Goal: Navigation & Orientation: Find specific page/section

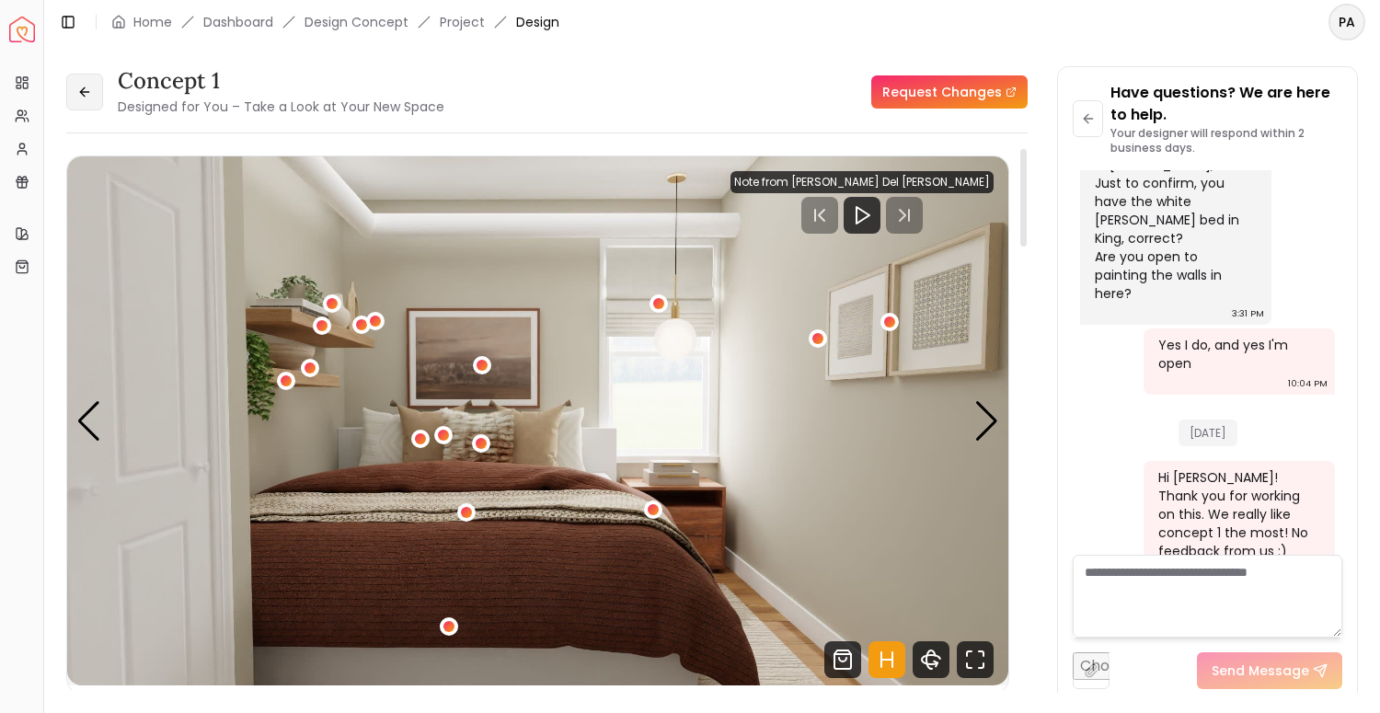
click at [87, 87] on icon at bounding box center [84, 92] width 15 height 15
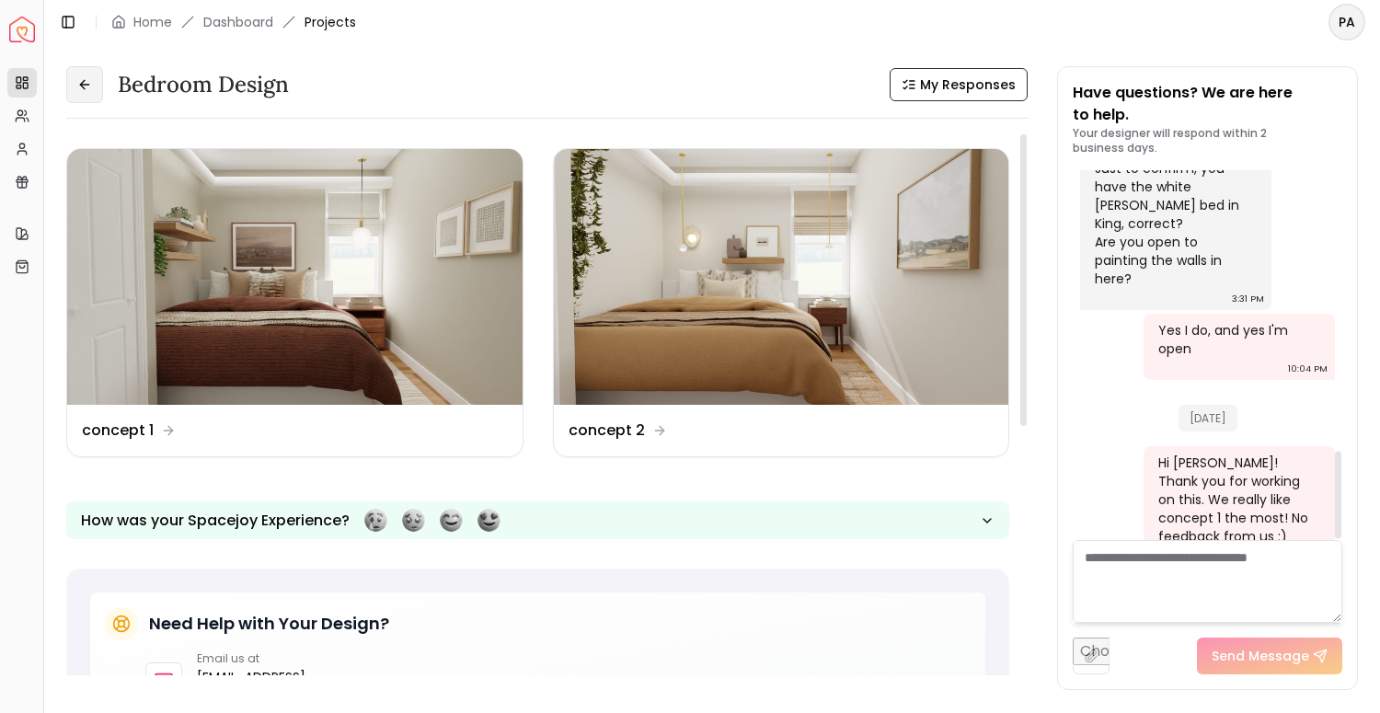
click at [98, 91] on button at bounding box center [84, 84] width 37 height 37
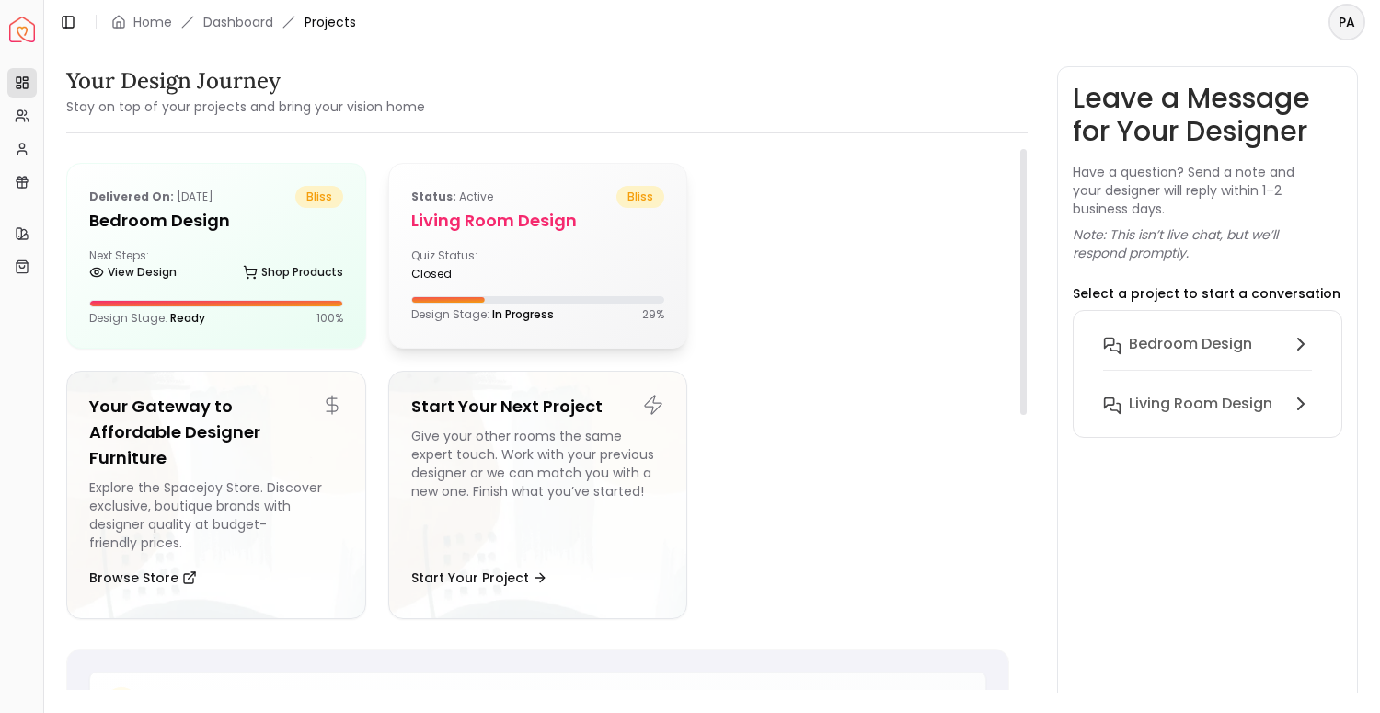
click at [578, 263] on div "Quiz Status: closed" at bounding box center [538, 264] width 254 height 33
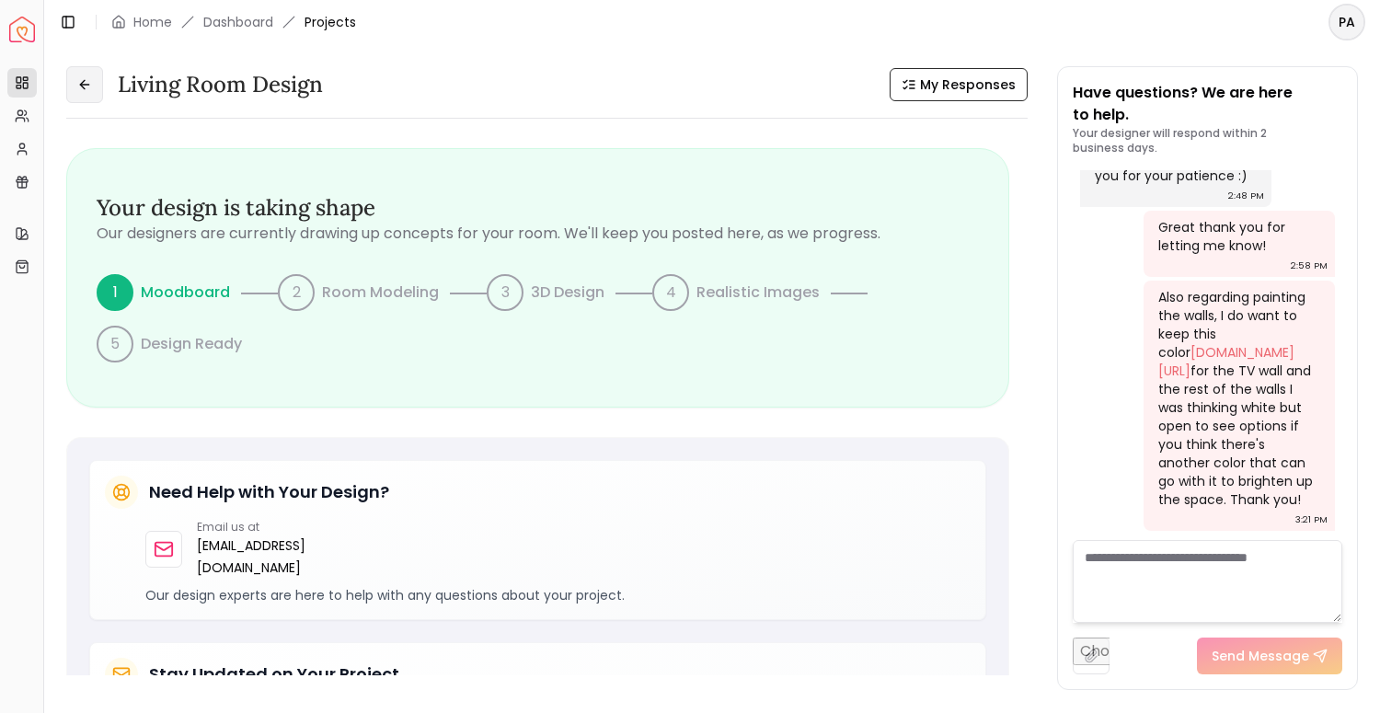
click at [74, 82] on button at bounding box center [84, 84] width 37 height 37
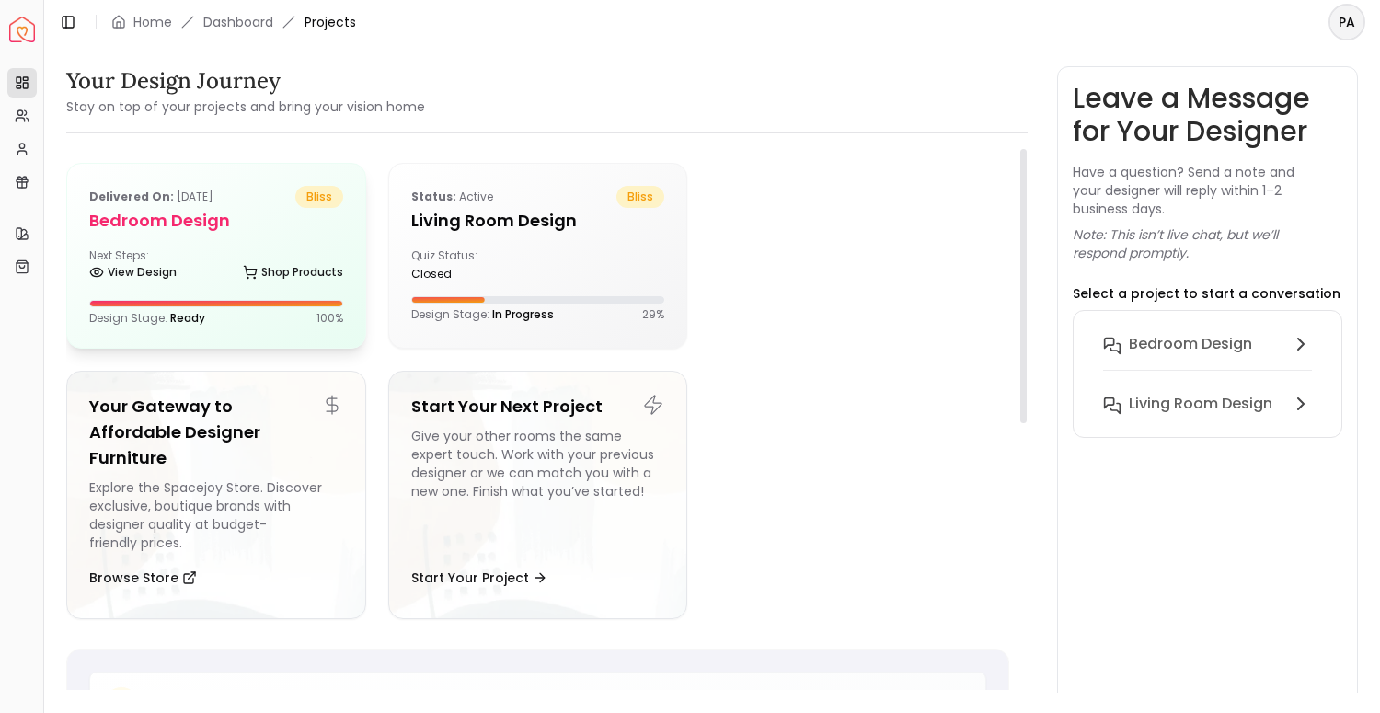
click at [213, 221] on h5 "Bedroom design" at bounding box center [216, 221] width 254 height 26
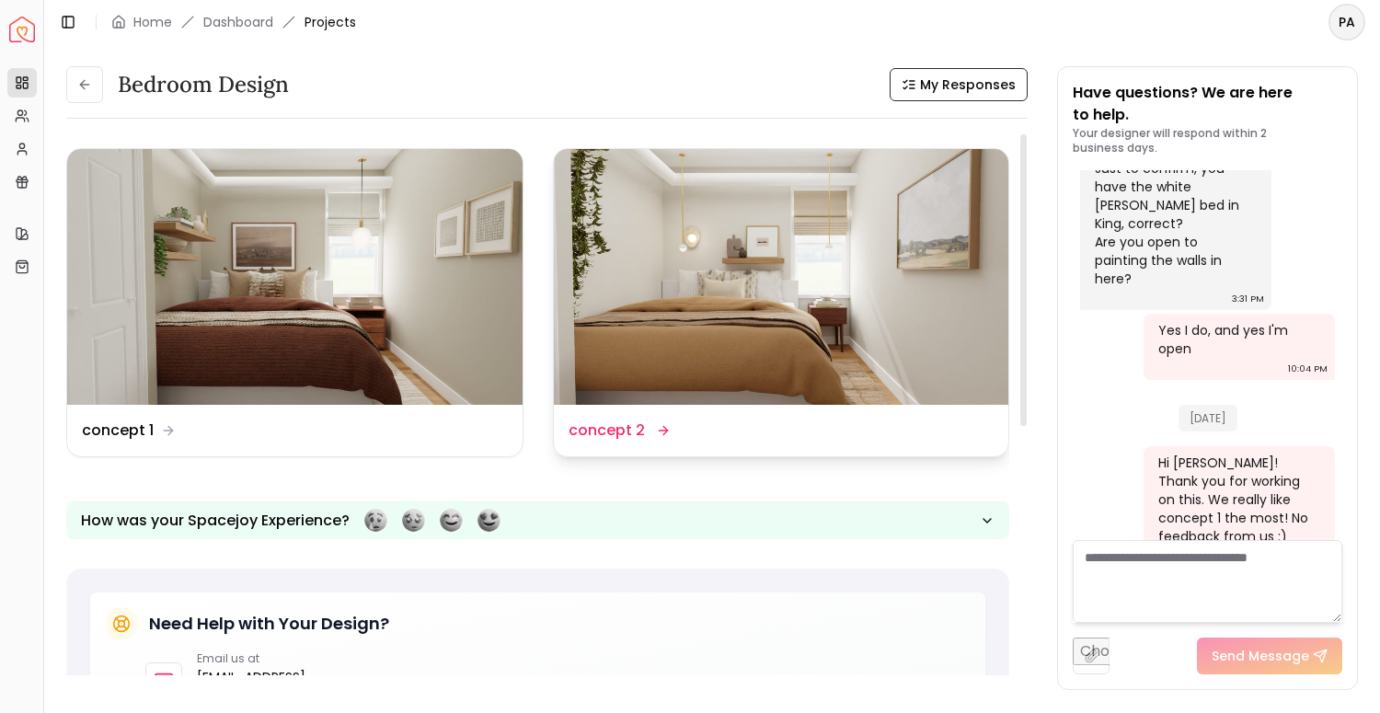
click at [659, 282] on img at bounding box center [782, 277] width 456 height 256
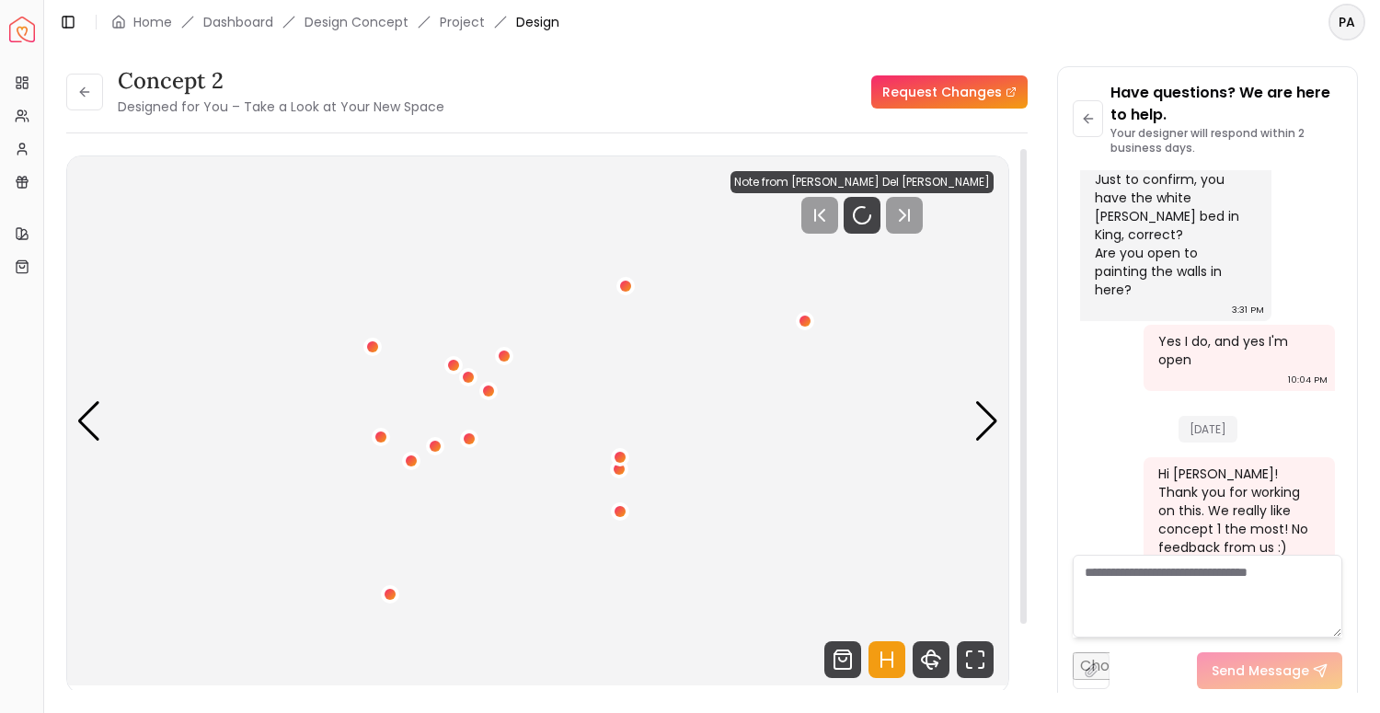
scroll to position [1165, 0]
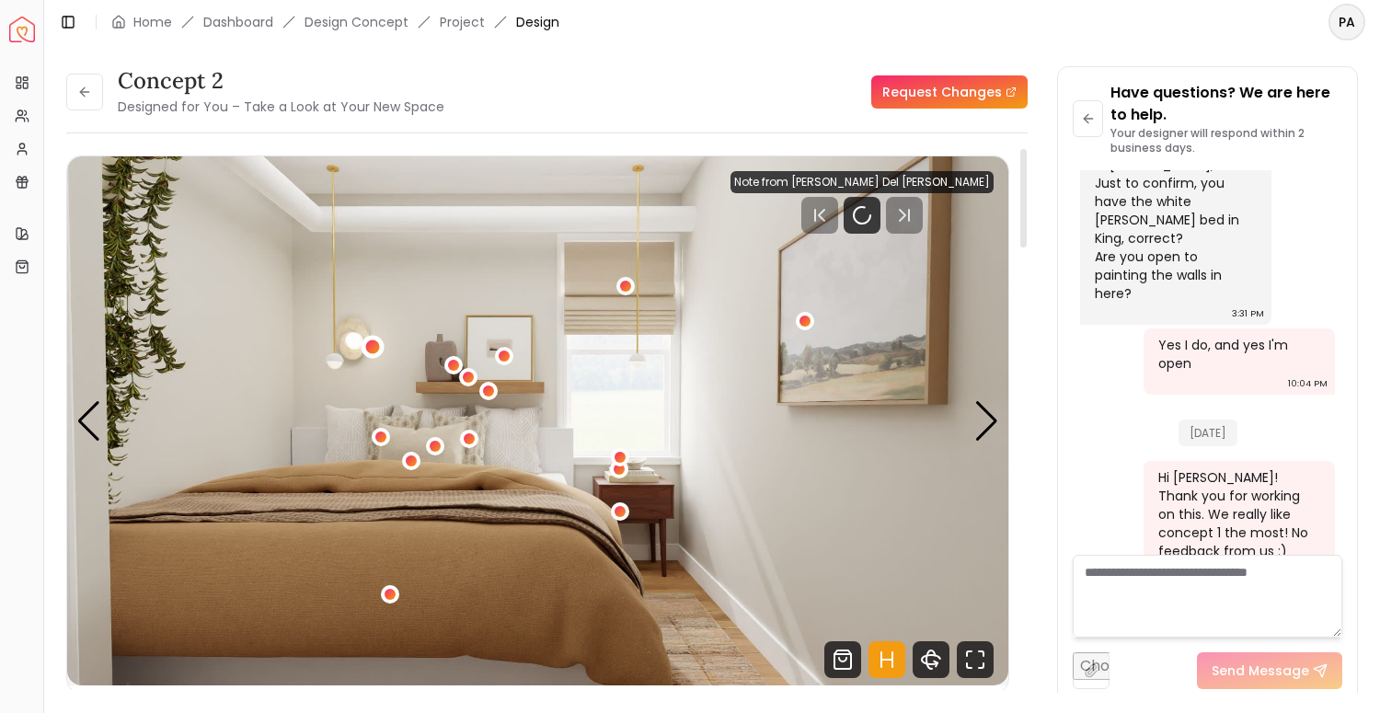
click at [375, 341] on div "1 / 4" at bounding box center [372, 348] width 14 height 14
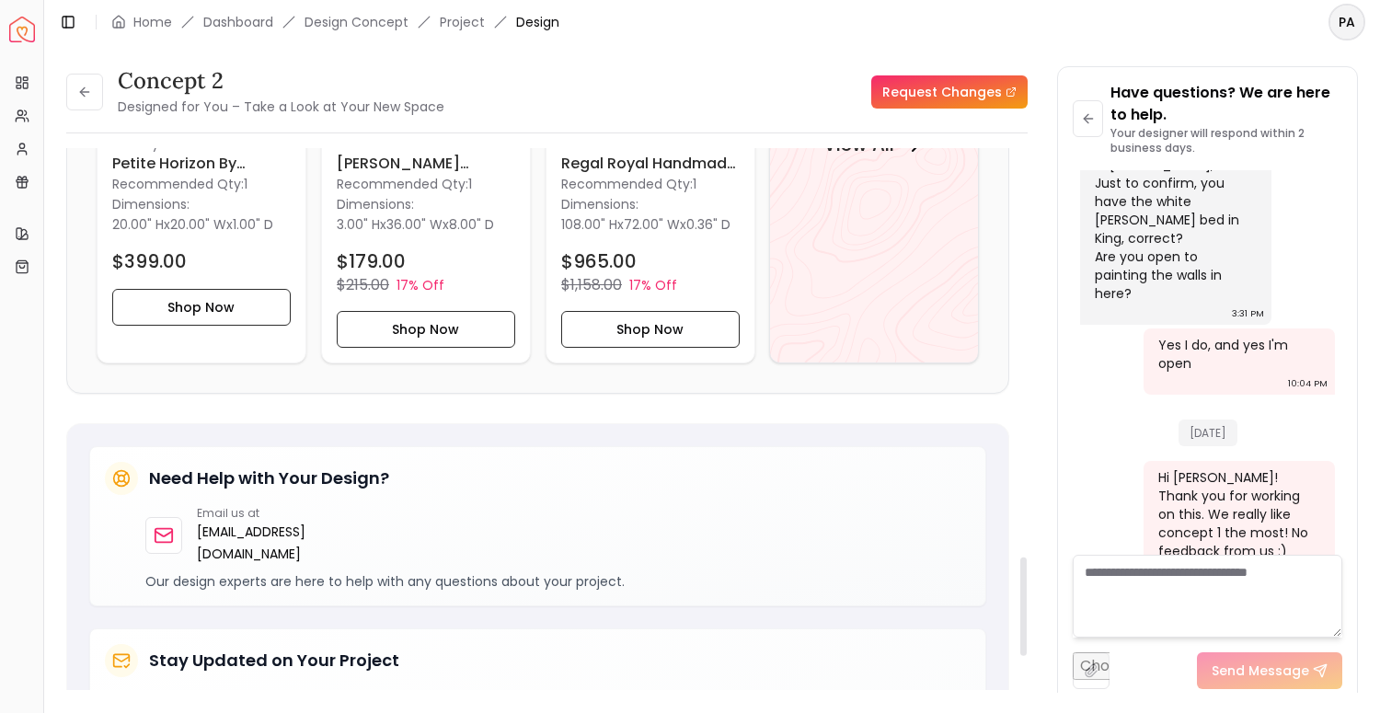
scroll to position [2159, 0]
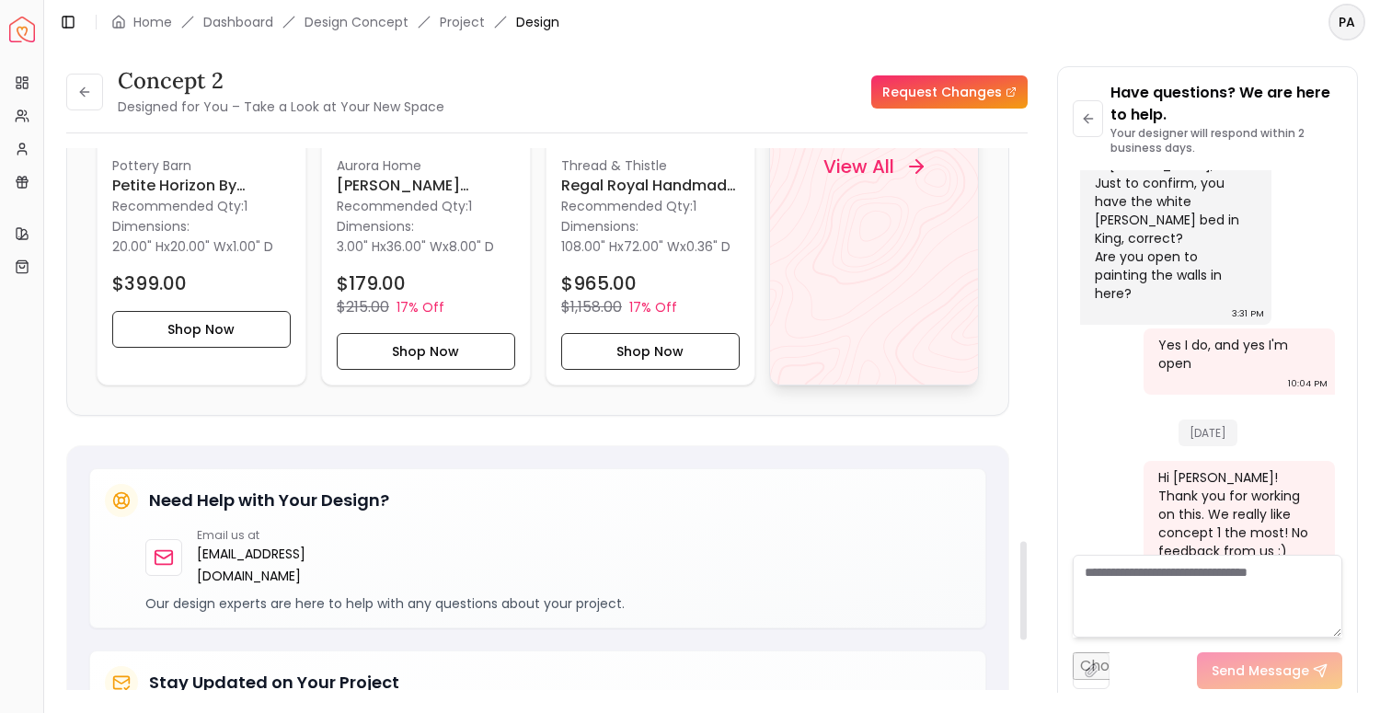
click at [781, 261] on div "View All" at bounding box center [874, 167] width 210 height 438
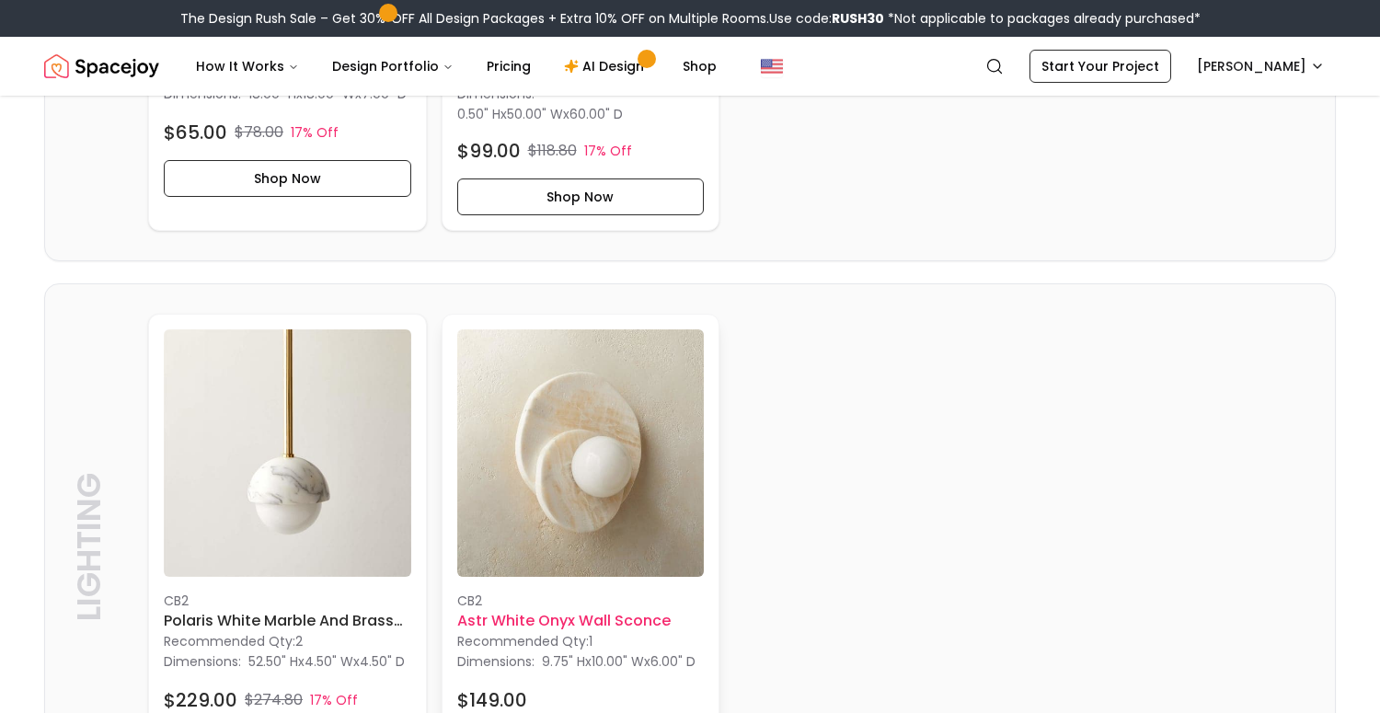
scroll to position [1357, 0]
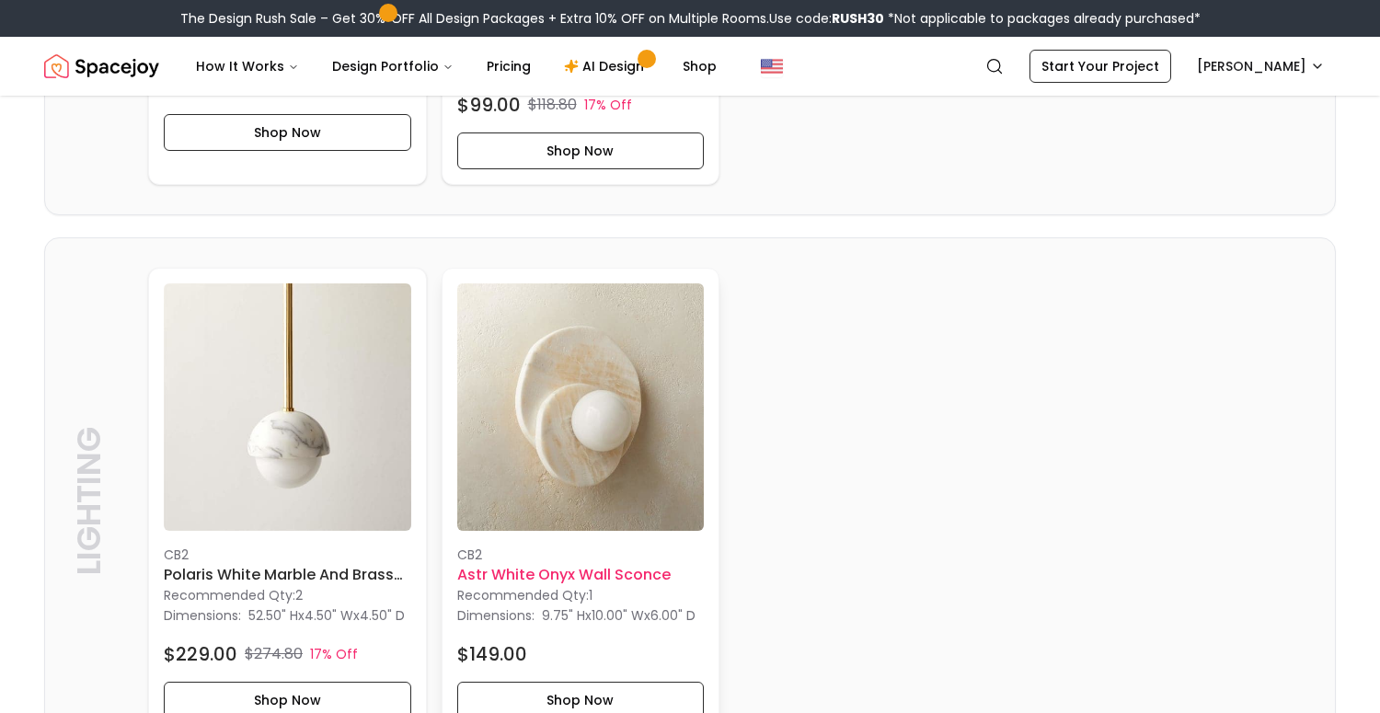
click at [618, 571] on h6 "Astr White Onyx Wall Sconce" at bounding box center [581, 575] width 248 height 22
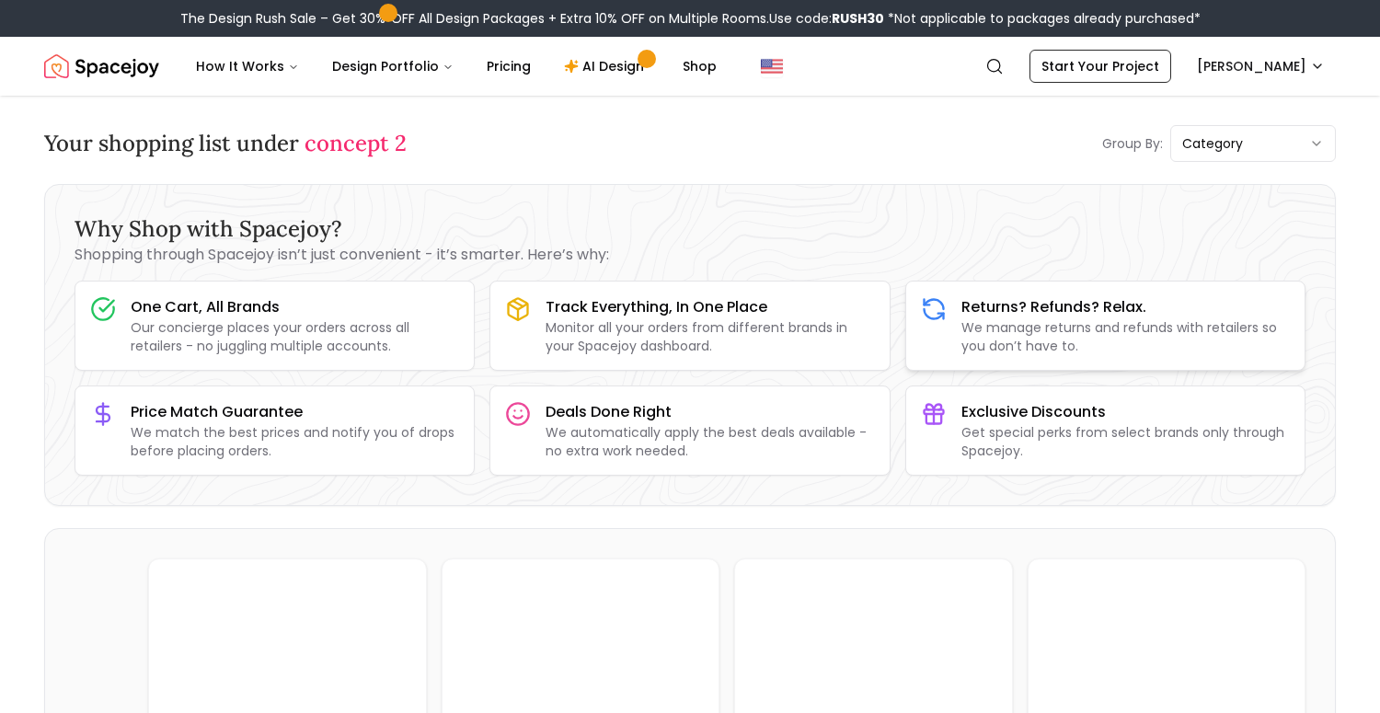
scroll to position [0, 0]
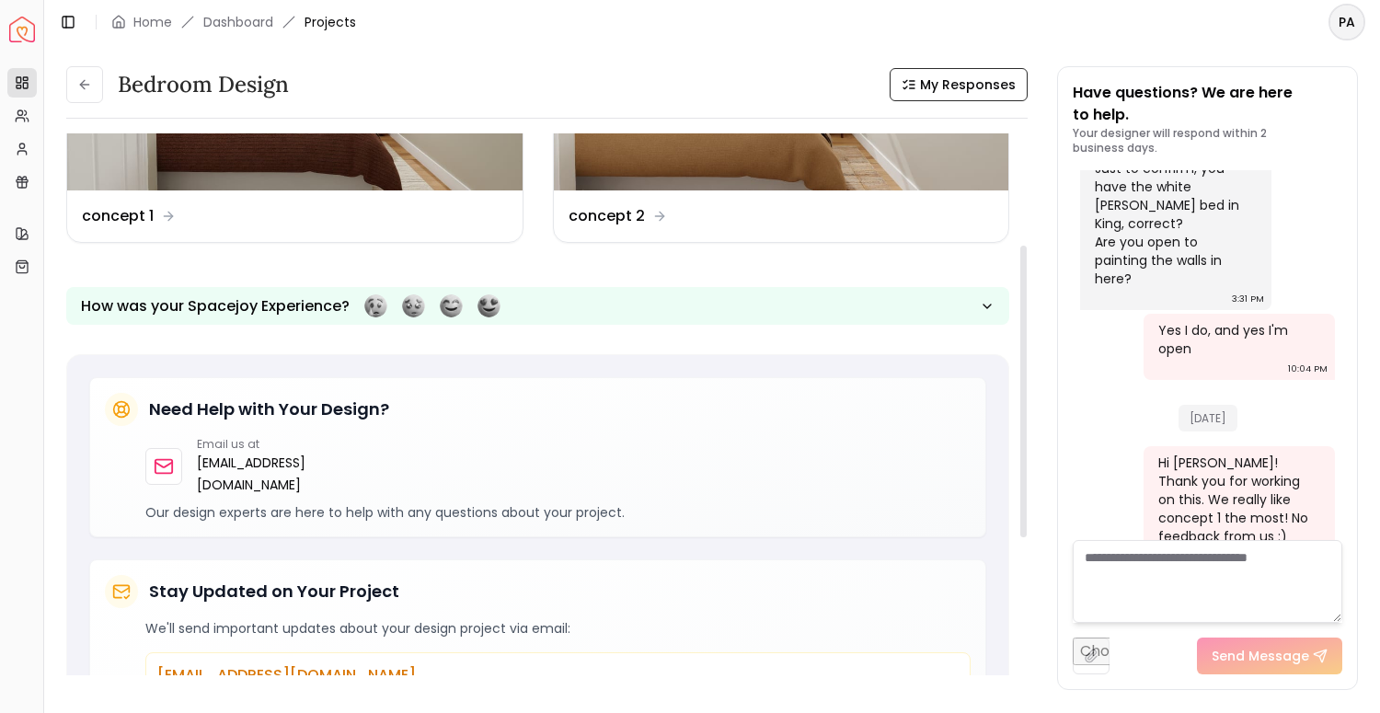
scroll to position [217, 0]
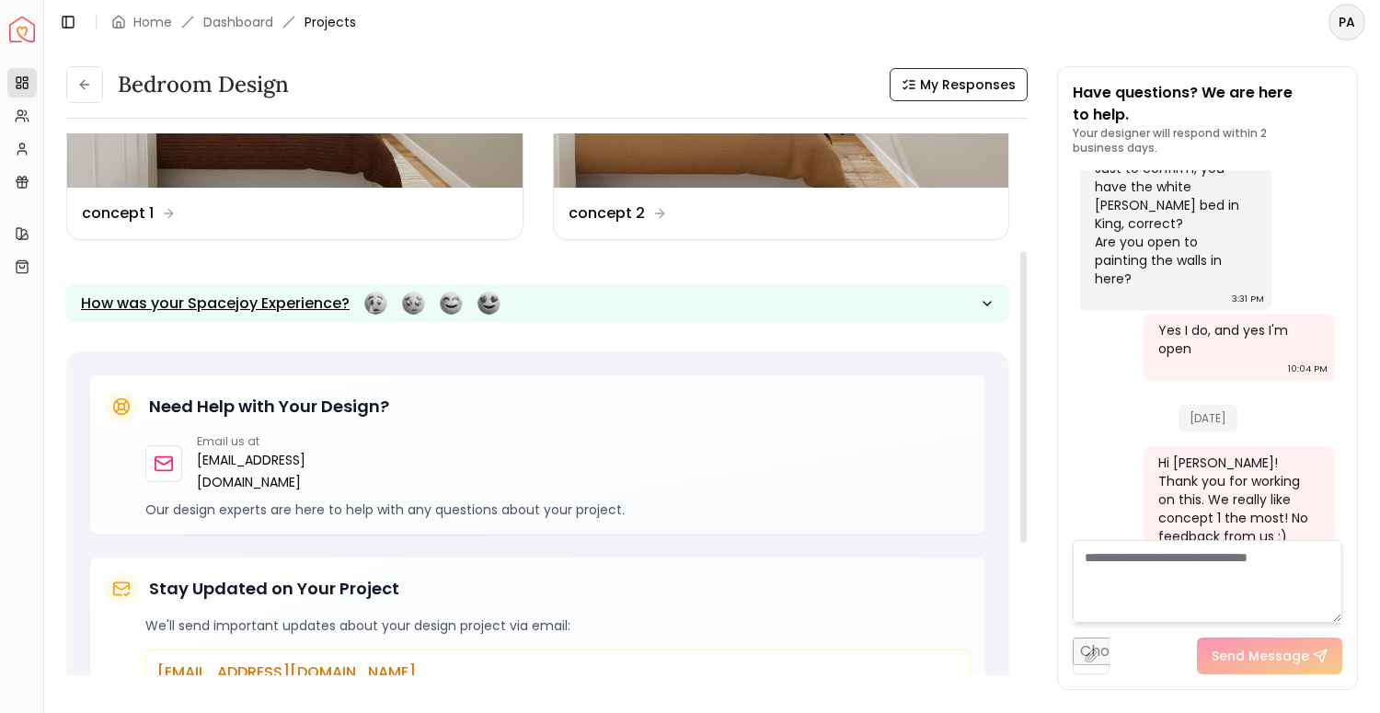
click at [492, 304] on div "button" at bounding box center [432, 303] width 136 height 23
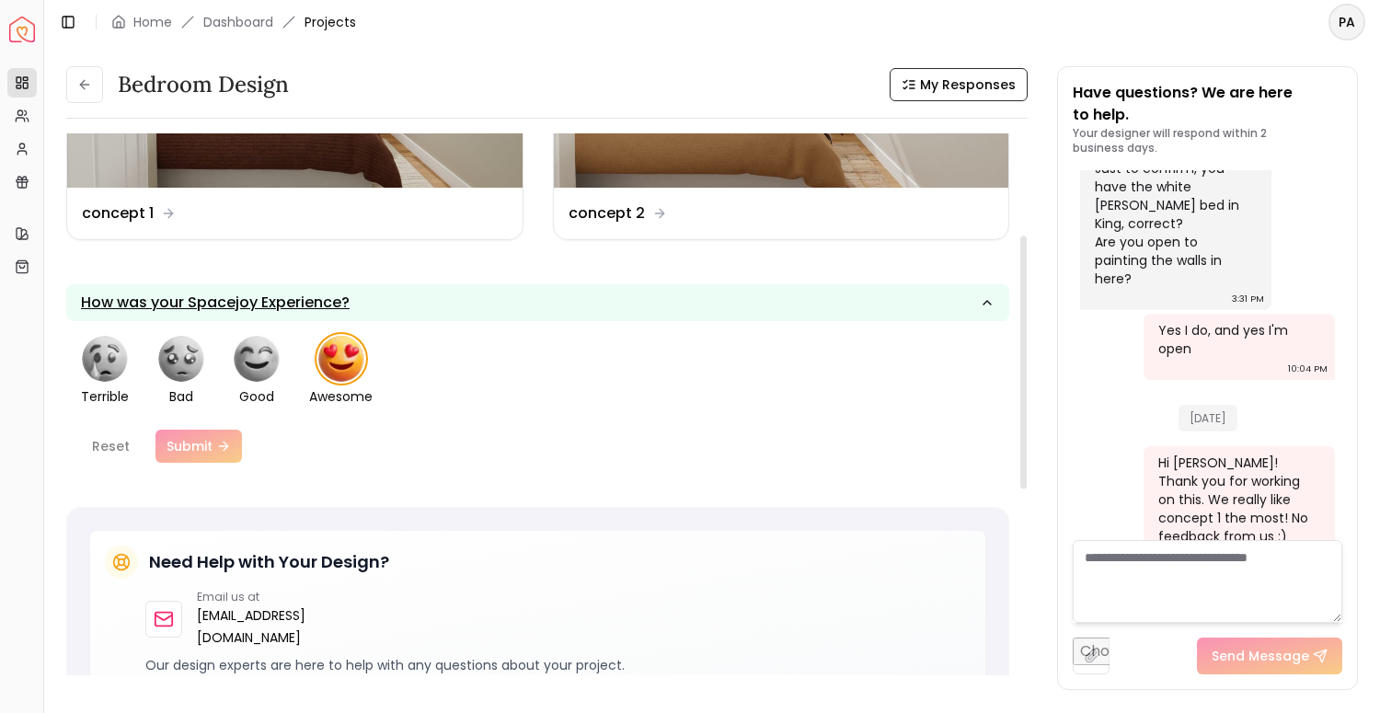
click at [347, 368] on img "button" at bounding box center [341, 359] width 46 height 46
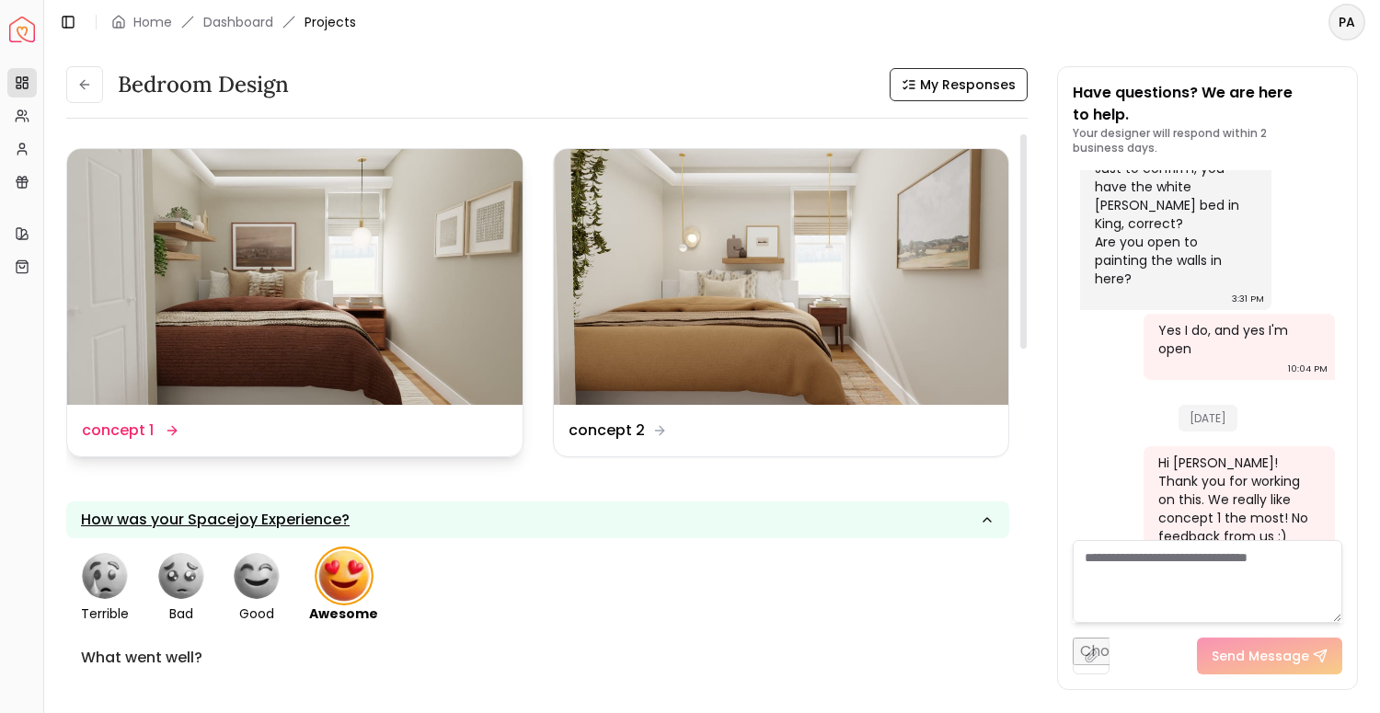
scroll to position [0, 0]
click at [288, 445] on div "Design Name concept 1" at bounding box center [295, 431] width 456 height 52
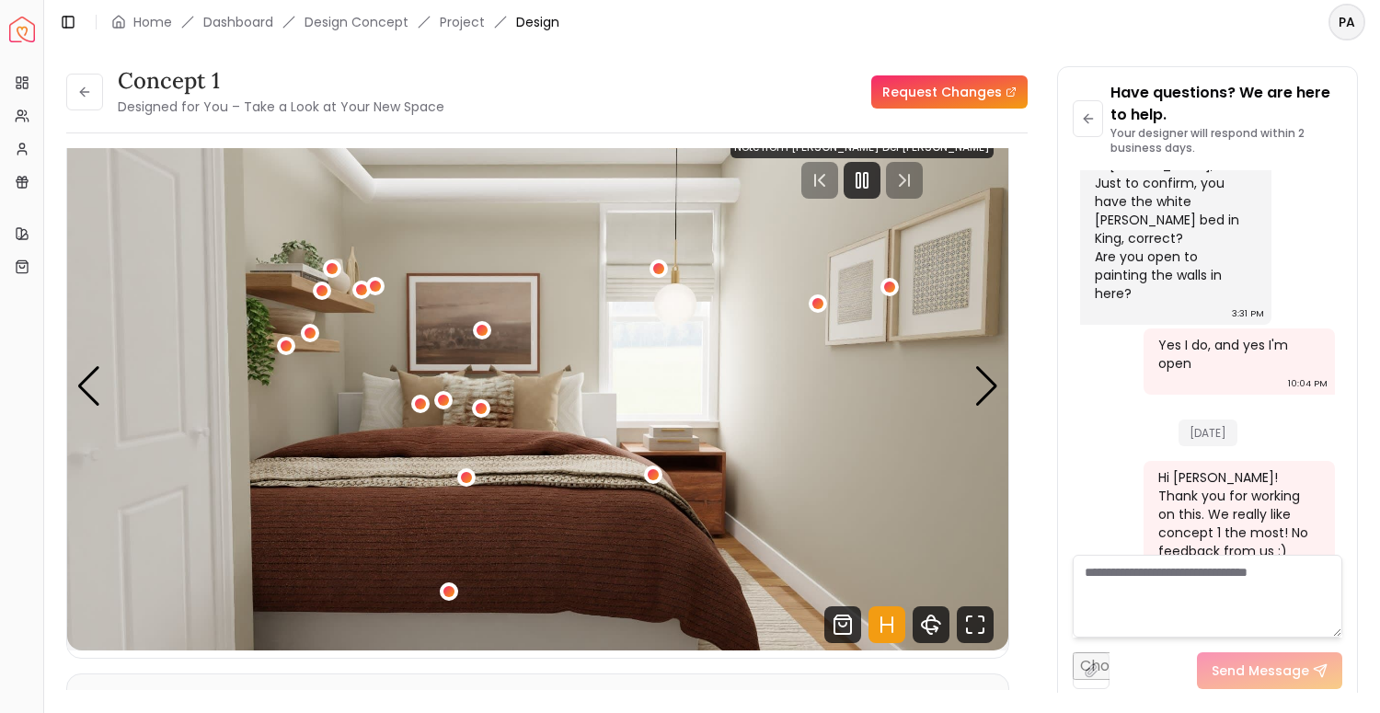
scroll to position [45, 0]
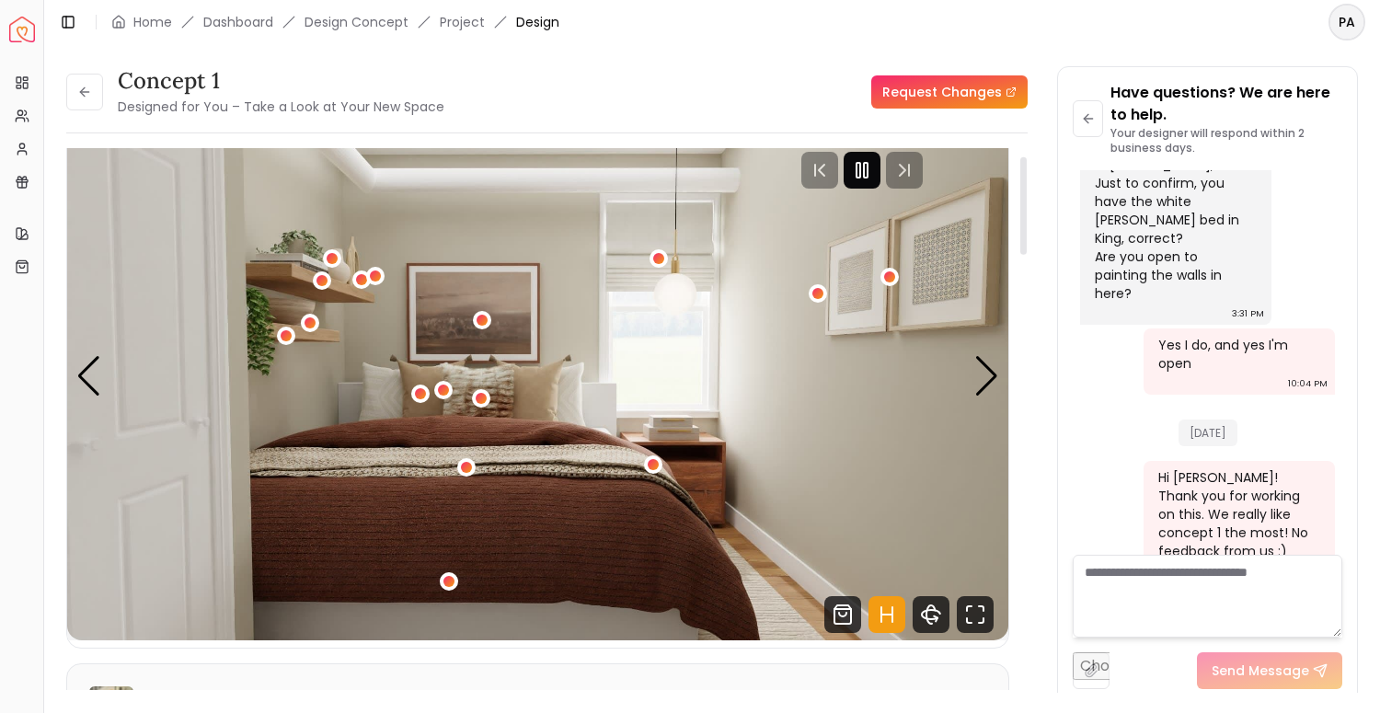
click at [868, 165] on rect "Pause" at bounding box center [866, 170] width 4 height 15
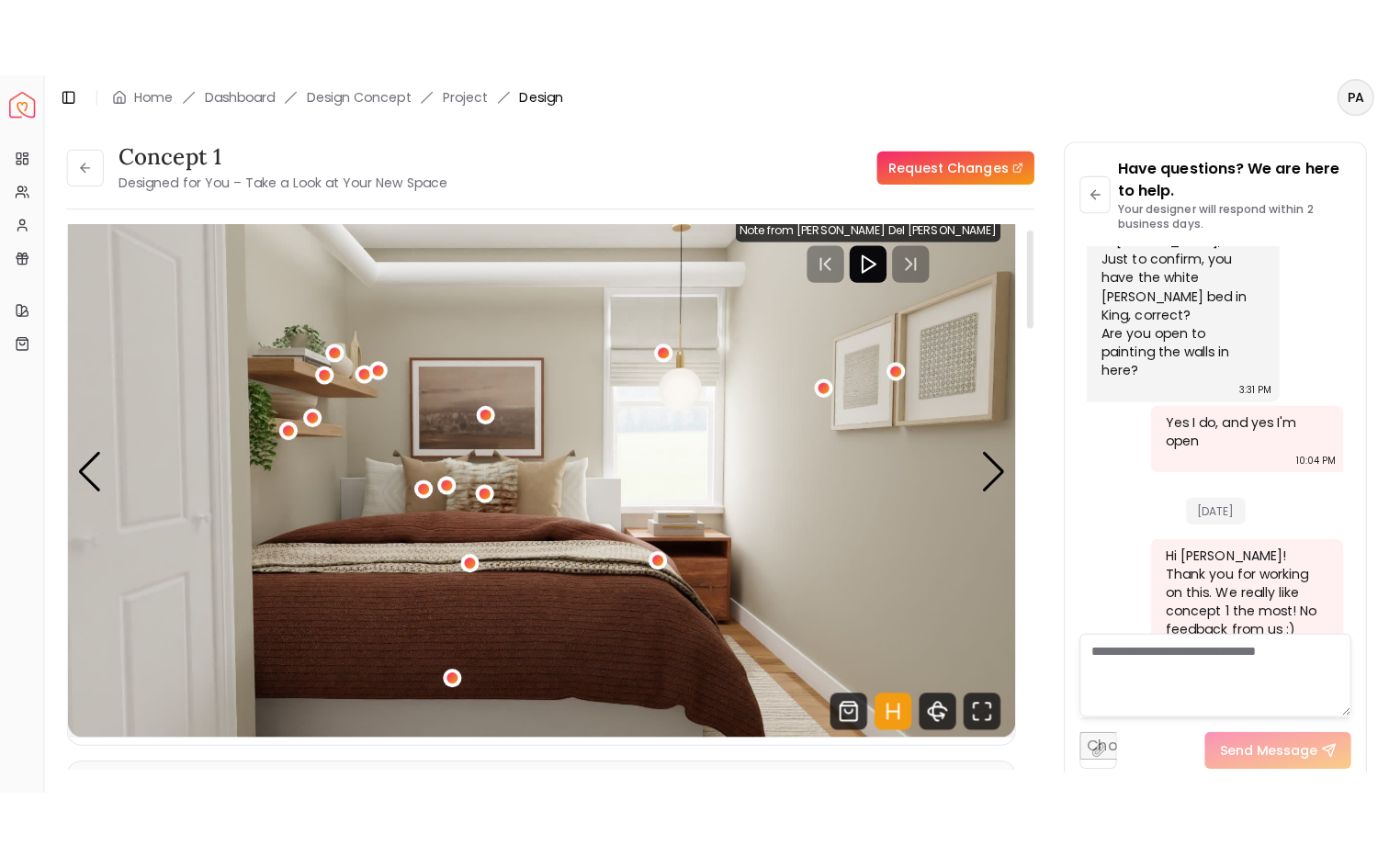
scroll to position [29, 0]
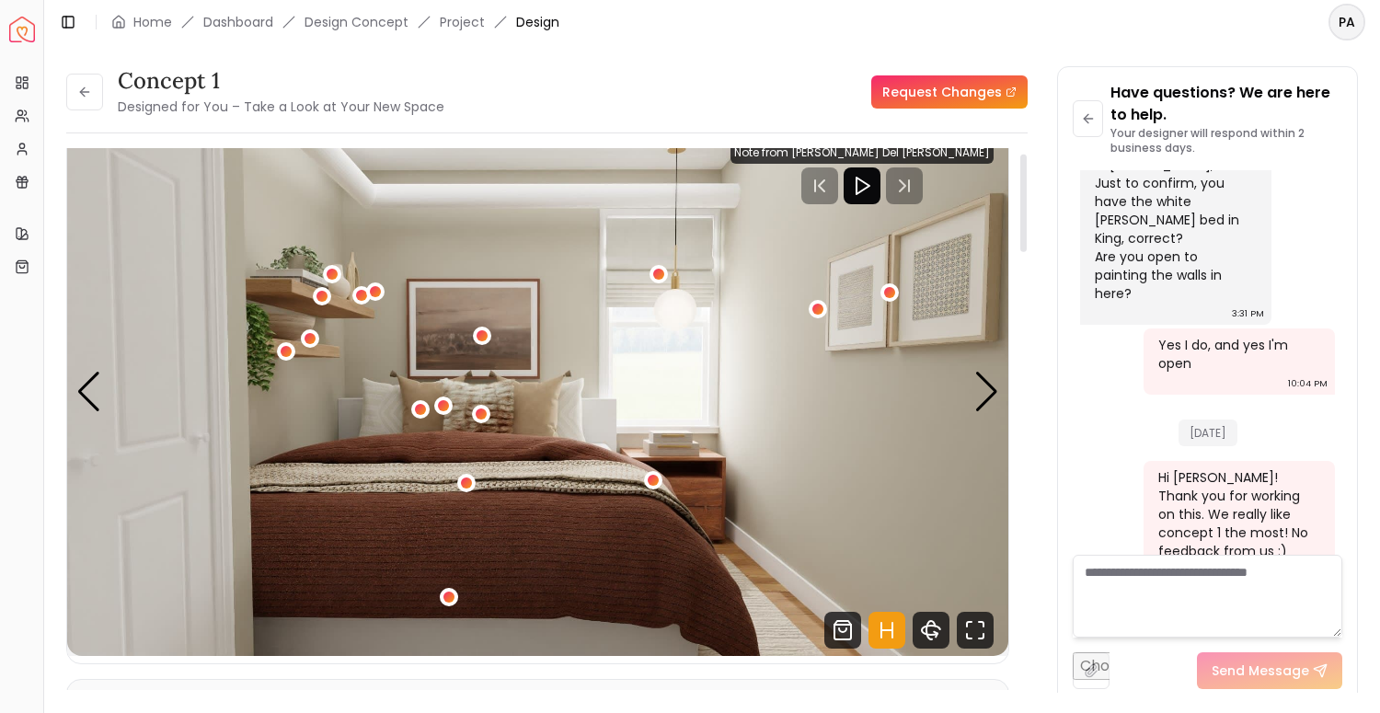
click at [974, 408] on img "1 / 4" at bounding box center [537, 391] width 941 height 529
click at [987, 406] on div "Next slide" at bounding box center [987, 392] width 25 height 40
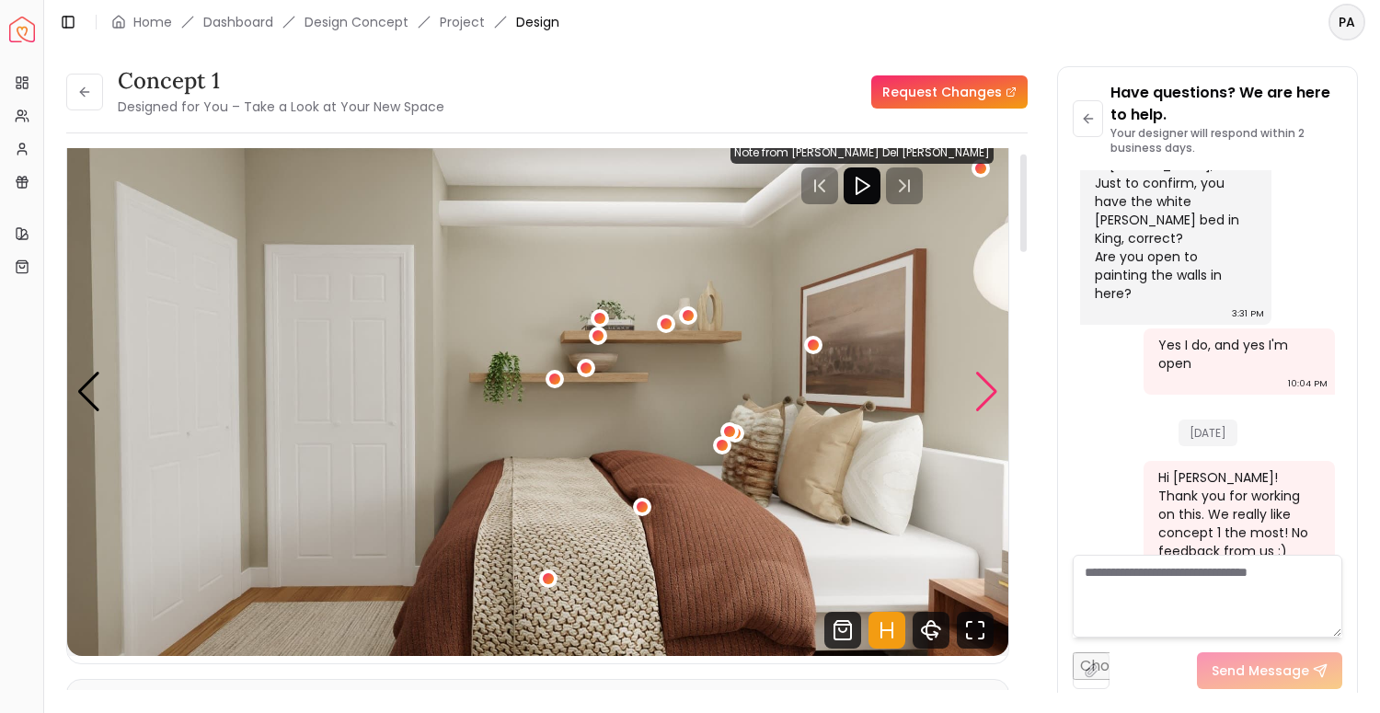
click at [987, 400] on div "Next slide" at bounding box center [987, 392] width 25 height 40
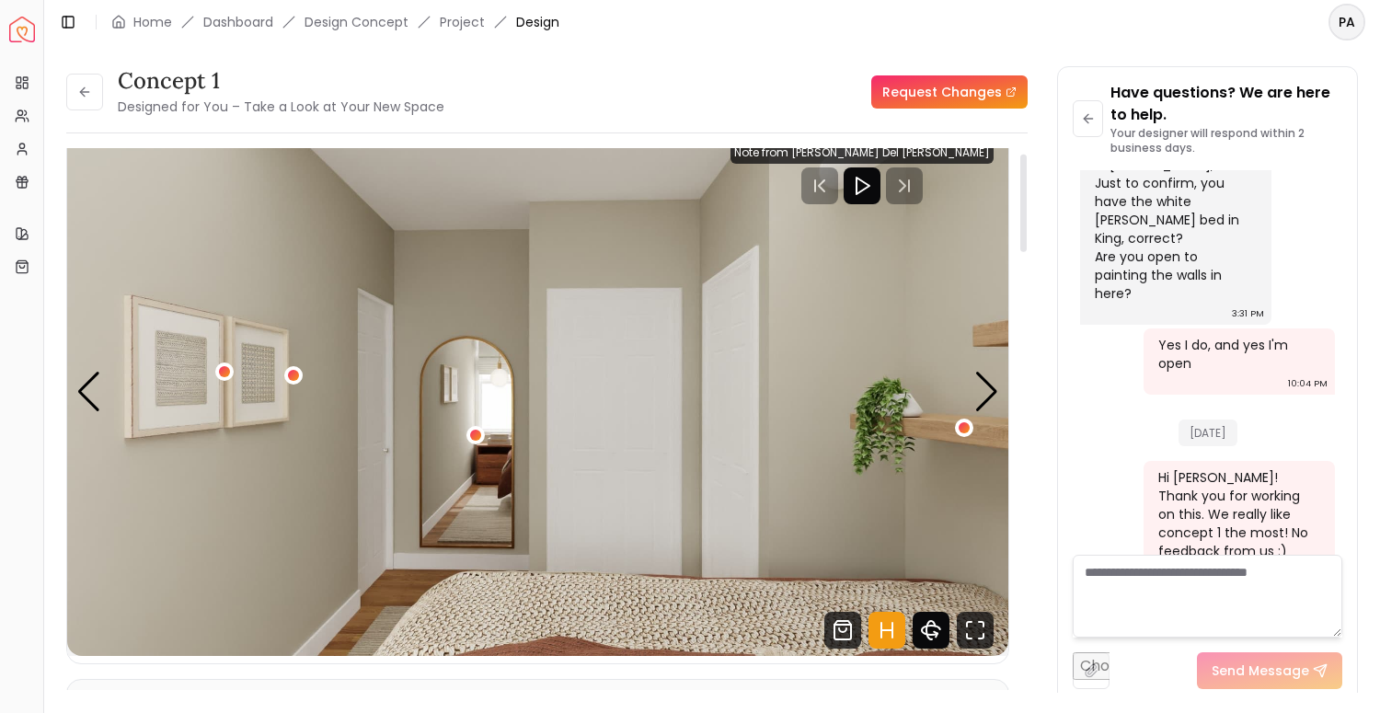
click at [935, 635] on icon "360 View" at bounding box center [931, 630] width 18 height 9
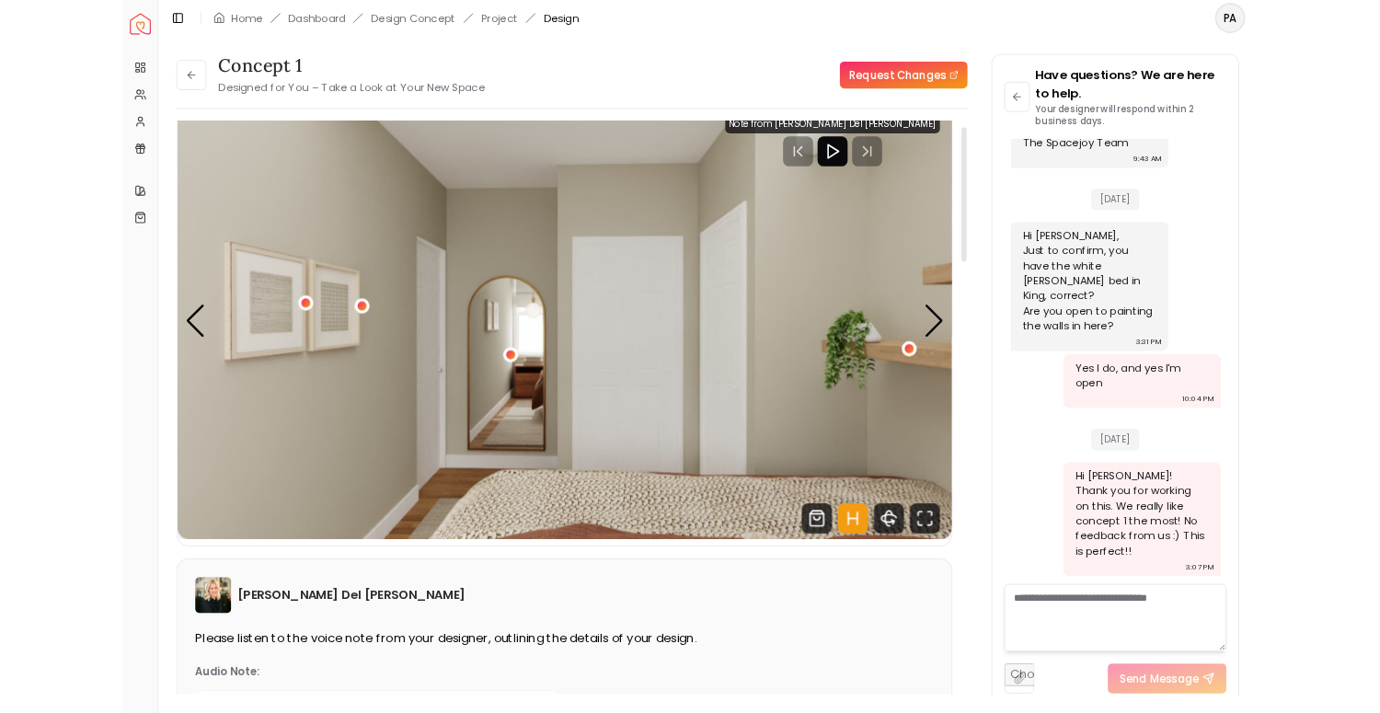
scroll to position [967, 0]
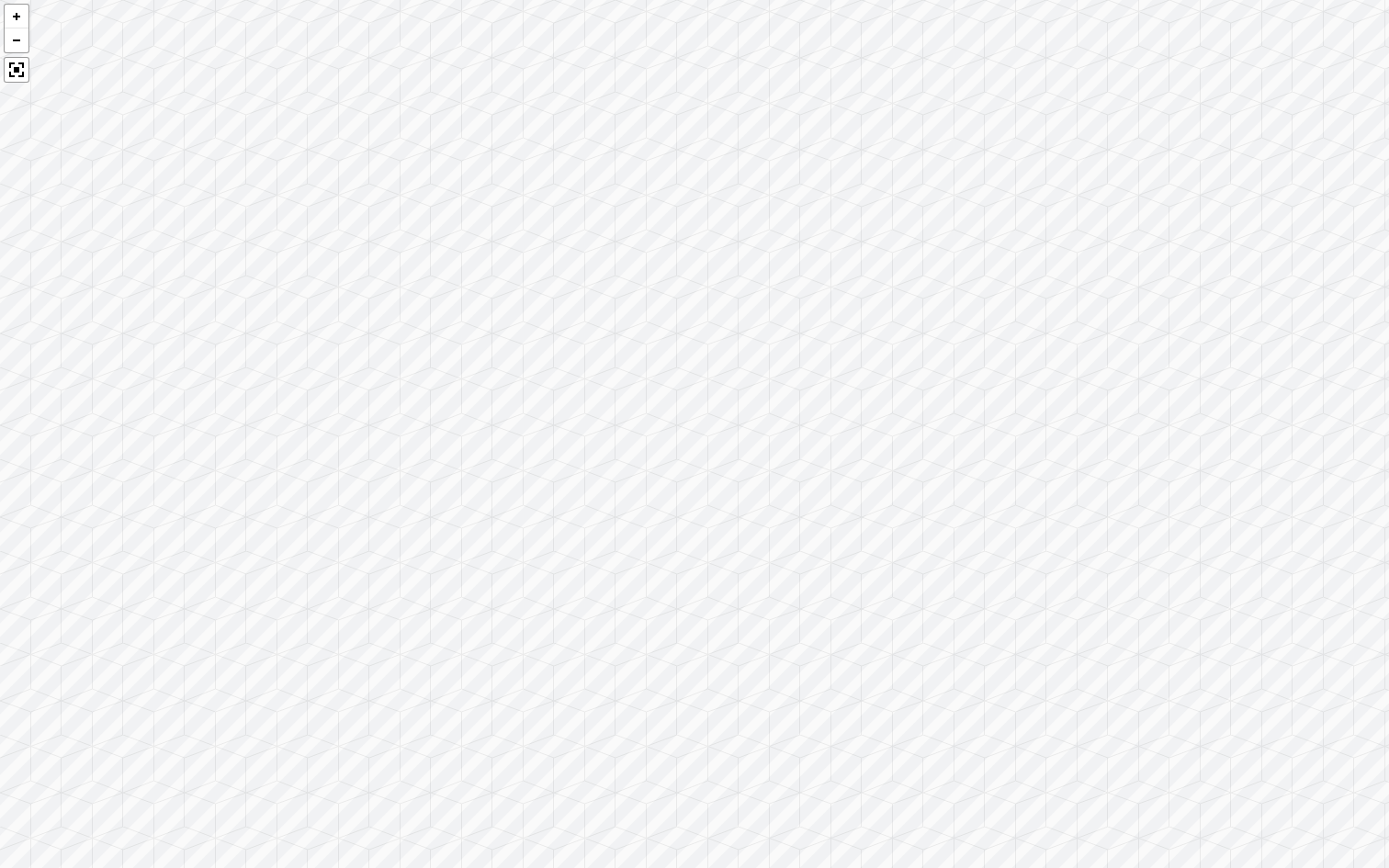
drag, startPoint x: 940, startPoint y: 507, endPoint x: 692, endPoint y: 681, distance: 303.0
click at [693, 682] on div at bounding box center [694, 434] width 1389 height 868
drag, startPoint x: 963, startPoint y: 569, endPoint x: 663, endPoint y: 536, distance: 301.8
click at [666, 536] on div at bounding box center [694, 434] width 1389 height 868
drag, startPoint x: 843, startPoint y: 577, endPoint x: 766, endPoint y: 282, distance: 304.9
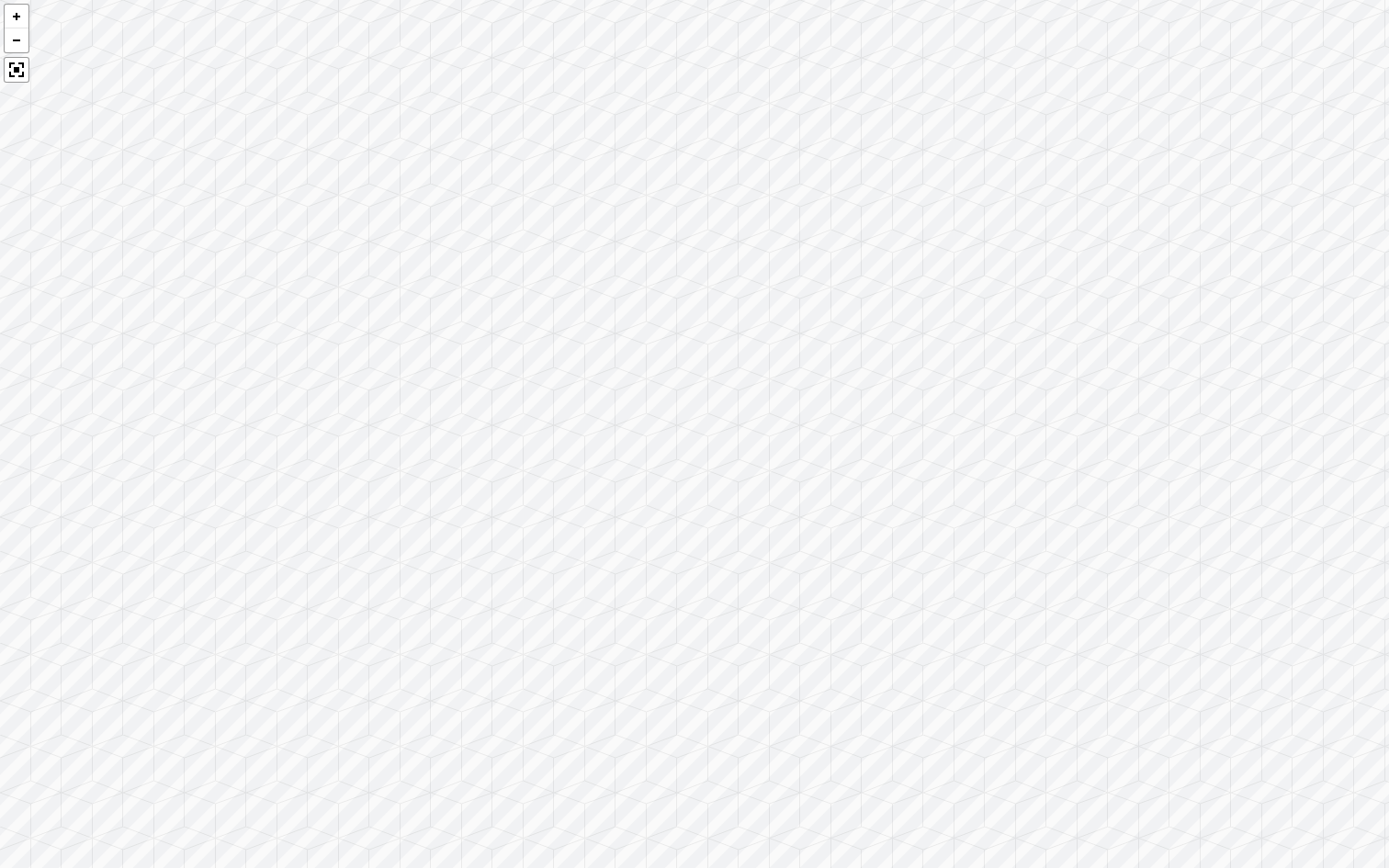
click at [766, 285] on div at bounding box center [694, 434] width 1389 height 868
drag, startPoint x: 812, startPoint y: 655, endPoint x: 773, endPoint y: 224, distance: 432.8
click at [773, 224] on div at bounding box center [694, 434] width 1389 height 868
drag, startPoint x: 776, startPoint y: 665, endPoint x: 627, endPoint y: 358, distance: 341.2
click at [627, 358] on div at bounding box center [694, 434] width 1389 height 868
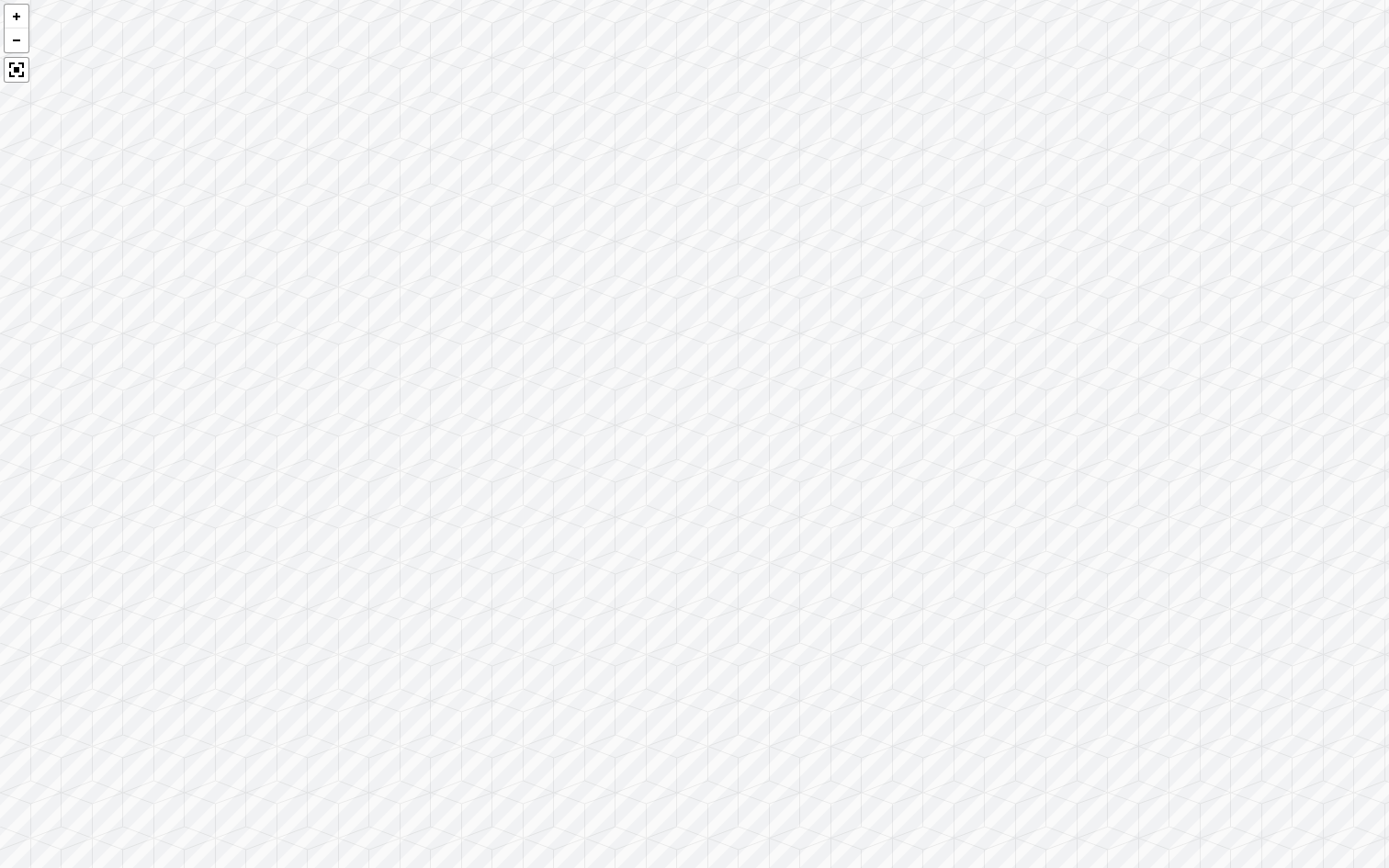
drag, startPoint x: 865, startPoint y: 351, endPoint x: 732, endPoint y: 724, distance: 396.0
click at [733, 710] on div at bounding box center [694, 434] width 1389 height 868
drag, startPoint x: 1011, startPoint y: 413, endPoint x: 907, endPoint y: 721, distance: 325.1
click at [910, 710] on div at bounding box center [694, 434] width 1389 height 868
drag, startPoint x: 1034, startPoint y: 587, endPoint x: 546, endPoint y: 623, distance: 489.3
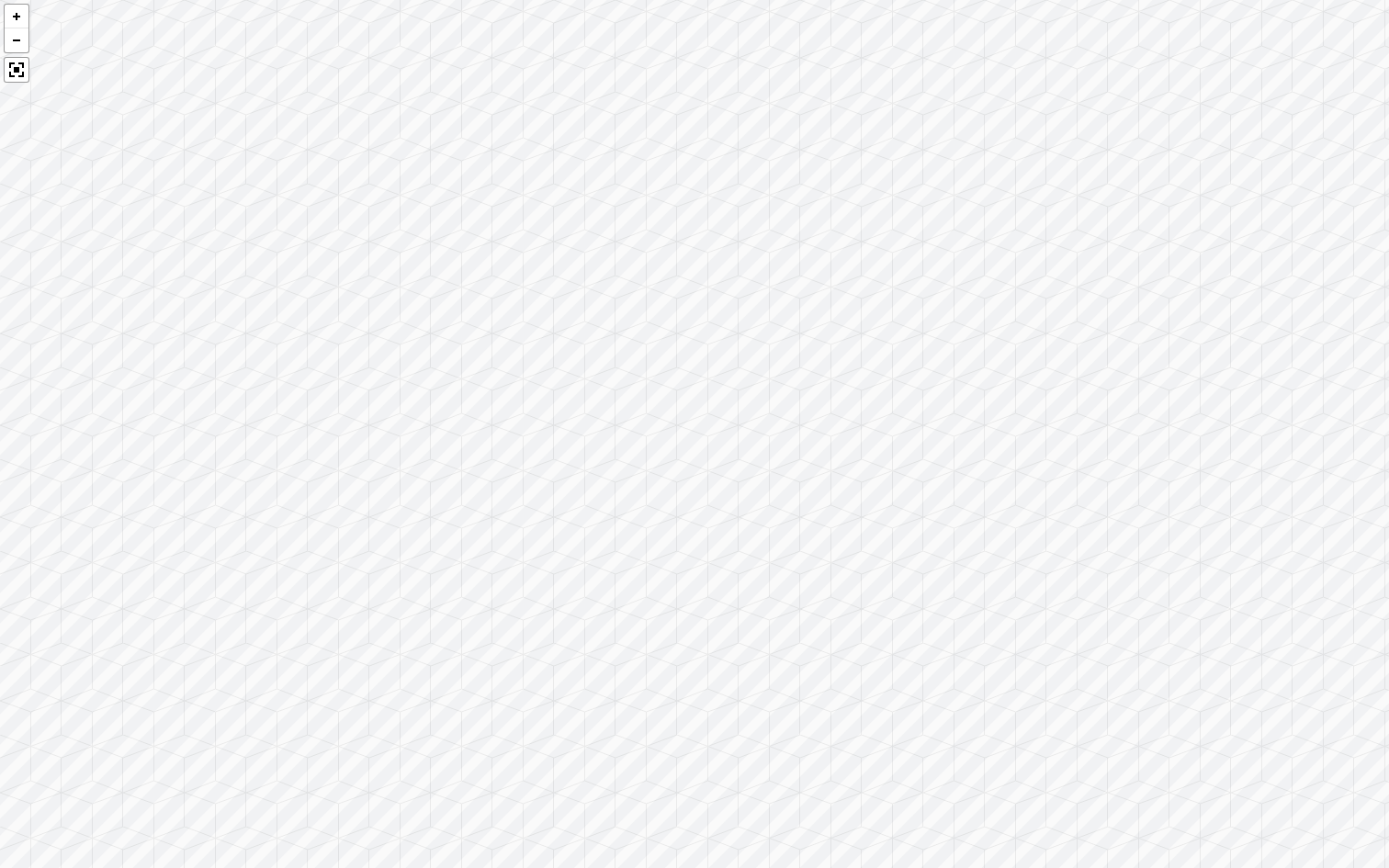
click at [546, 623] on div at bounding box center [694, 434] width 1389 height 868
drag, startPoint x: 836, startPoint y: 513, endPoint x: 449, endPoint y: 513, distance: 387.0
click at [450, 513] on div at bounding box center [694, 434] width 1389 height 868
drag, startPoint x: 884, startPoint y: 527, endPoint x: 694, endPoint y: 289, distance: 304.5
click at [694, 289] on div at bounding box center [694, 434] width 1389 height 868
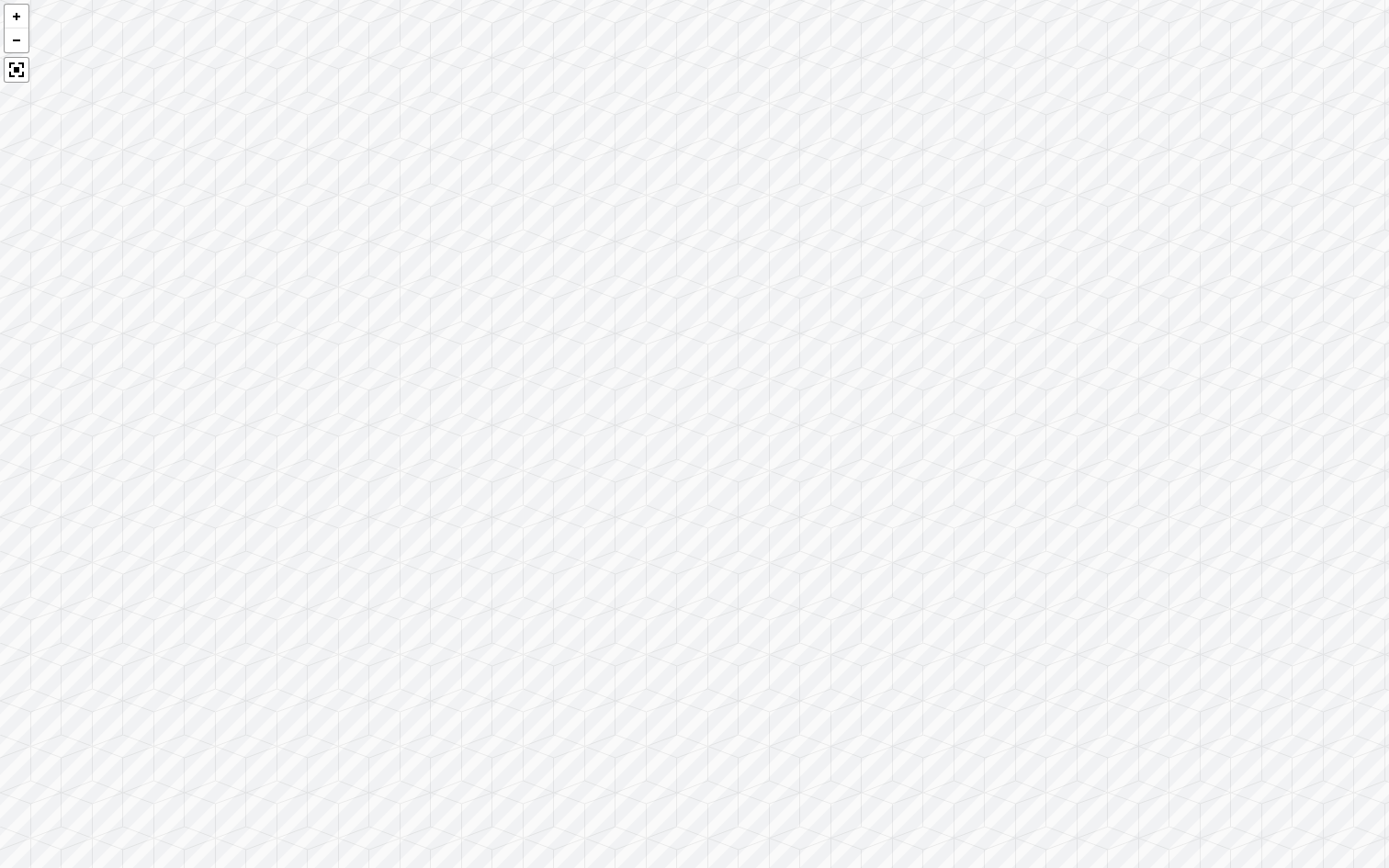
drag, startPoint x: 971, startPoint y: 375, endPoint x: 720, endPoint y: 340, distance: 253.4
click at [720, 340] on div at bounding box center [694, 434] width 1389 height 868
drag, startPoint x: 814, startPoint y: 382, endPoint x: 751, endPoint y: 356, distance: 68.2
click at [751, 356] on div at bounding box center [694, 434] width 1389 height 868
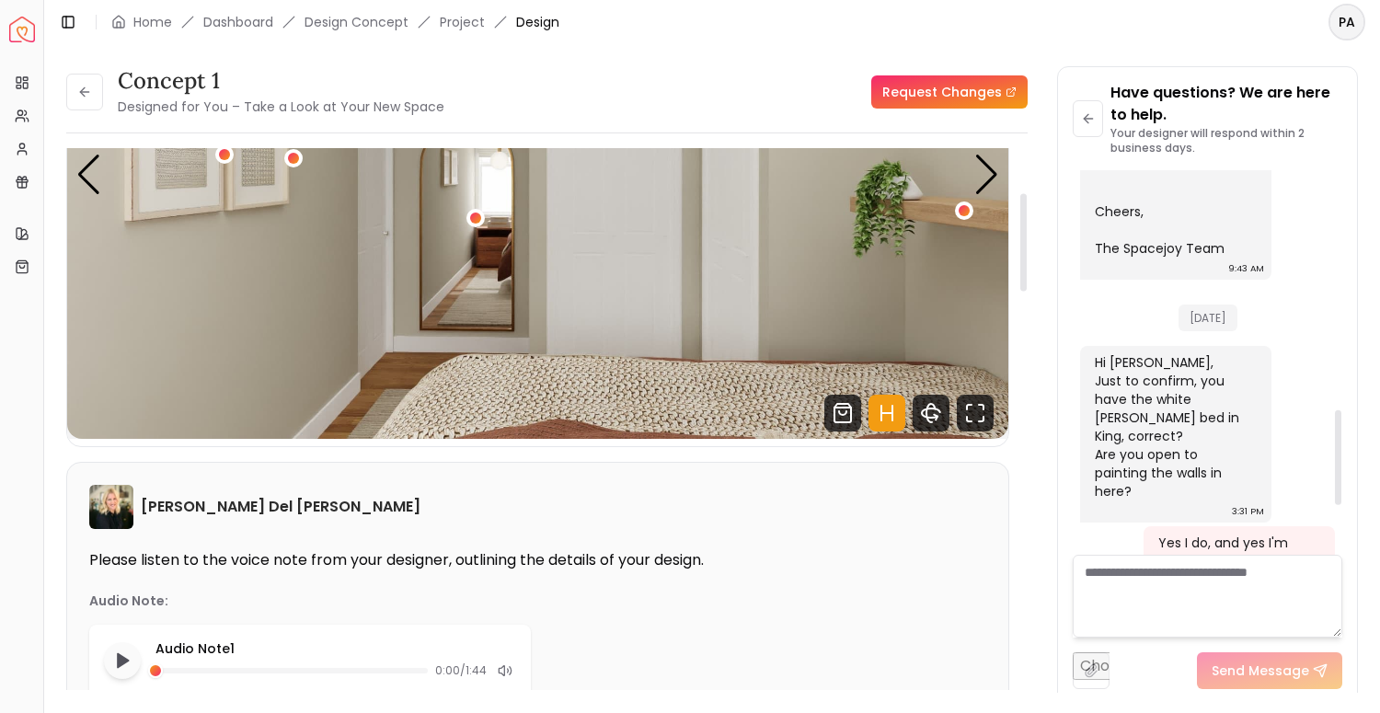
scroll to position [0, 0]
click at [1161, 405] on div "Hi [PERSON_NAME], Just to confirm, you have the white [PERSON_NAME] bed in King…" at bounding box center [1174, 426] width 158 height 147
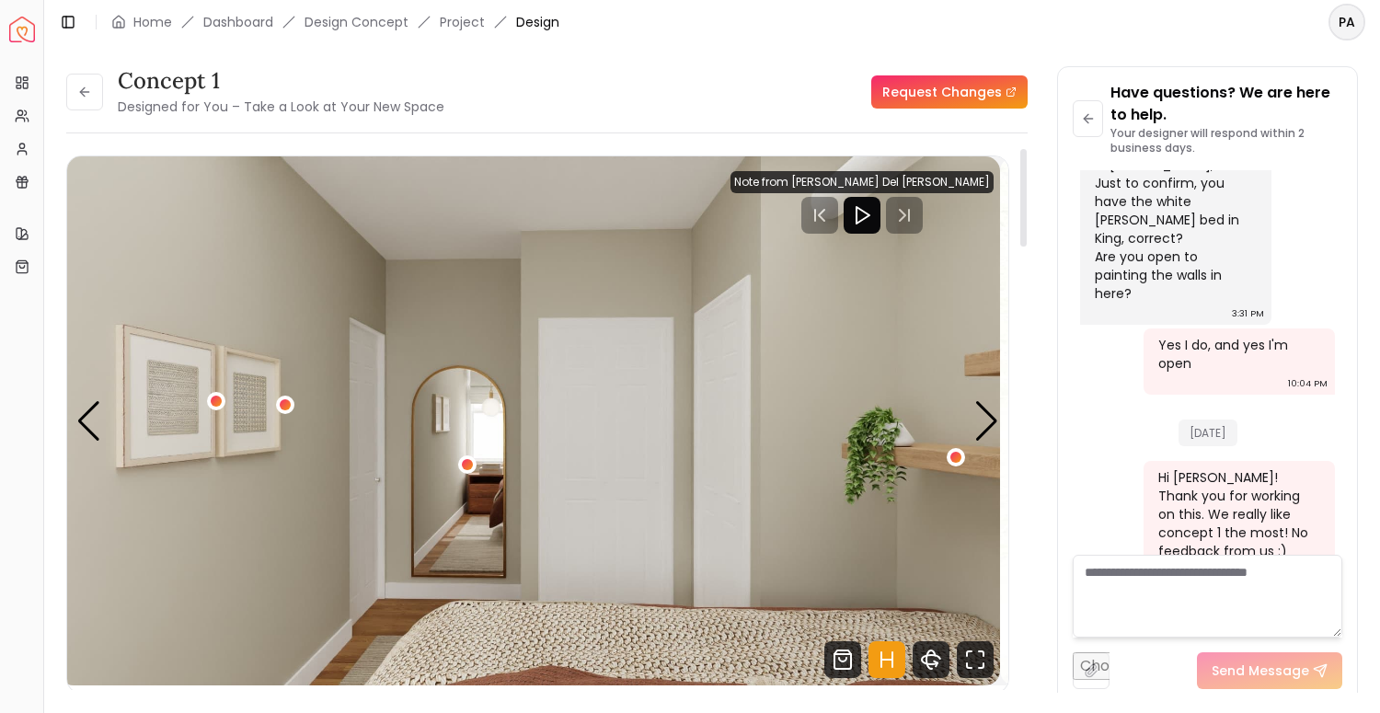
click at [418, 353] on img "3 / 4" at bounding box center [529, 420] width 941 height 529
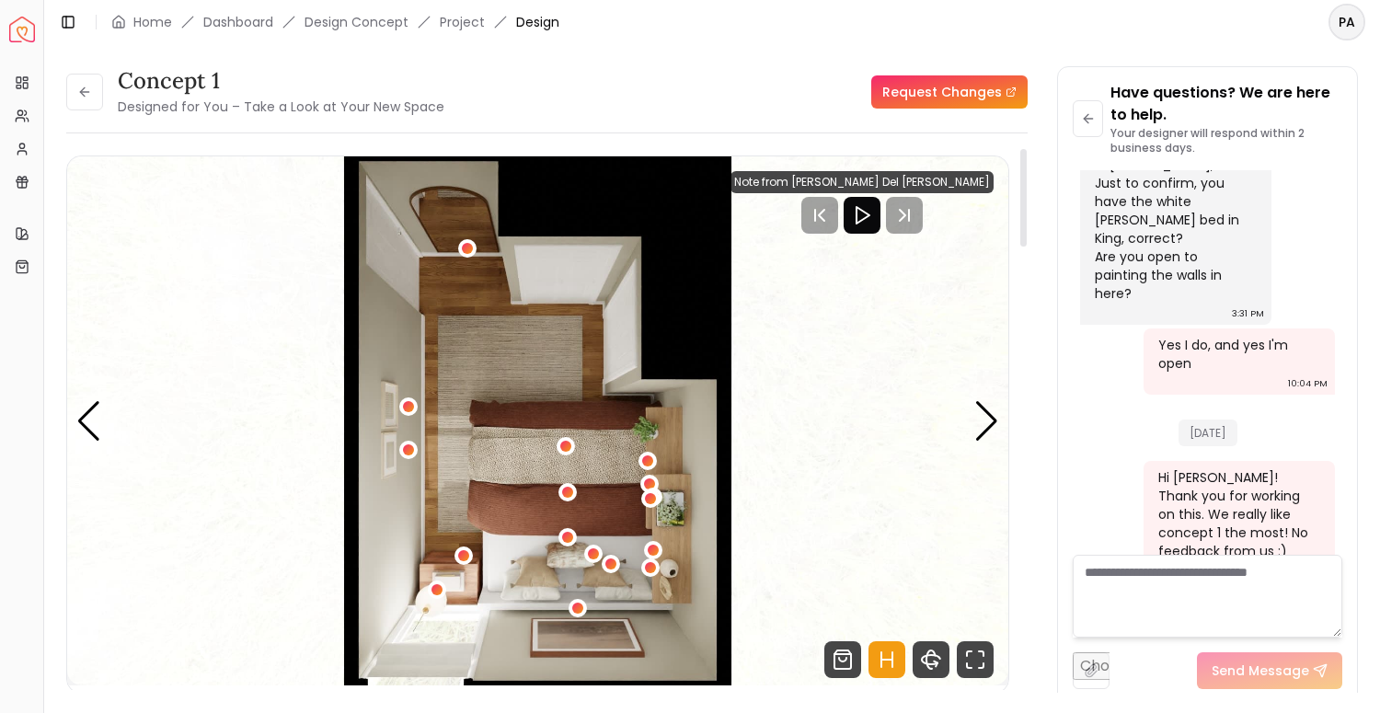
click at [594, 408] on img "4 / 4" at bounding box center [537, 420] width 941 height 529
click at [1005, 409] on img "4 / 4" at bounding box center [537, 420] width 941 height 529
click at [990, 416] on div "Next slide" at bounding box center [987, 421] width 25 height 40
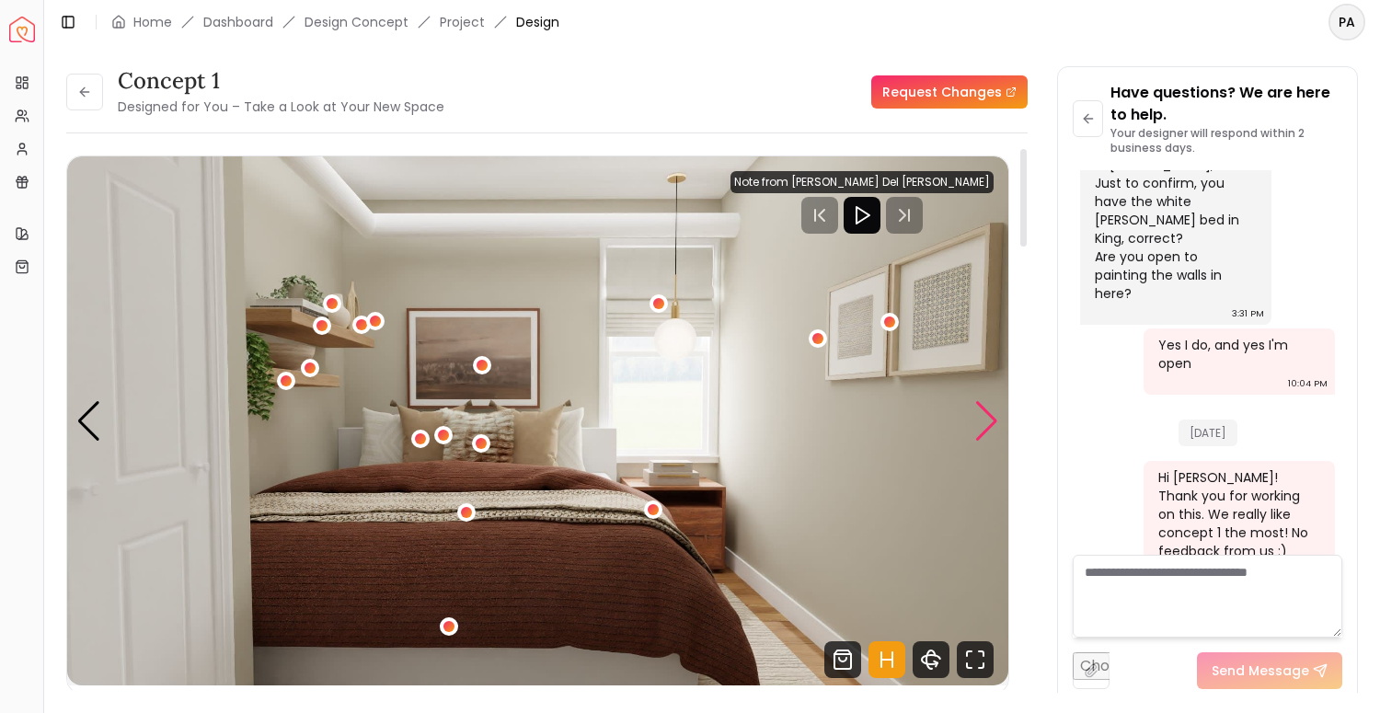
click at [989, 417] on div "Next slide" at bounding box center [987, 421] width 25 height 40
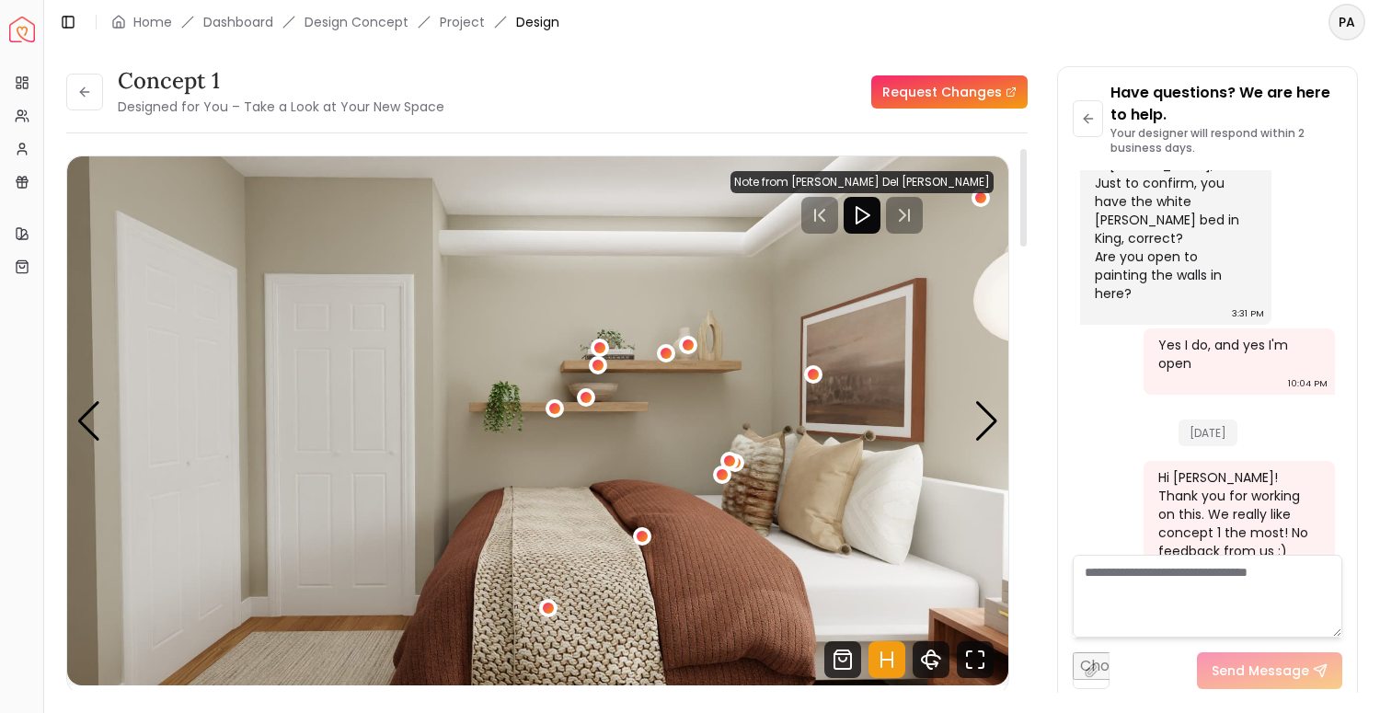
click at [864, 480] on img "2 / 4" at bounding box center [537, 420] width 941 height 529
click at [881, 664] on icon "Hotspots Toggle" at bounding box center [887, 659] width 37 height 37
click at [882, 649] on icon "Hotspots Toggle" at bounding box center [887, 659] width 37 height 37
click at [886, 658] on icon "Hotspots Toggle" at bounding box center [887, 659] width 37 height 37
